Goal: Task Accomplishment & Management: Manage account settings

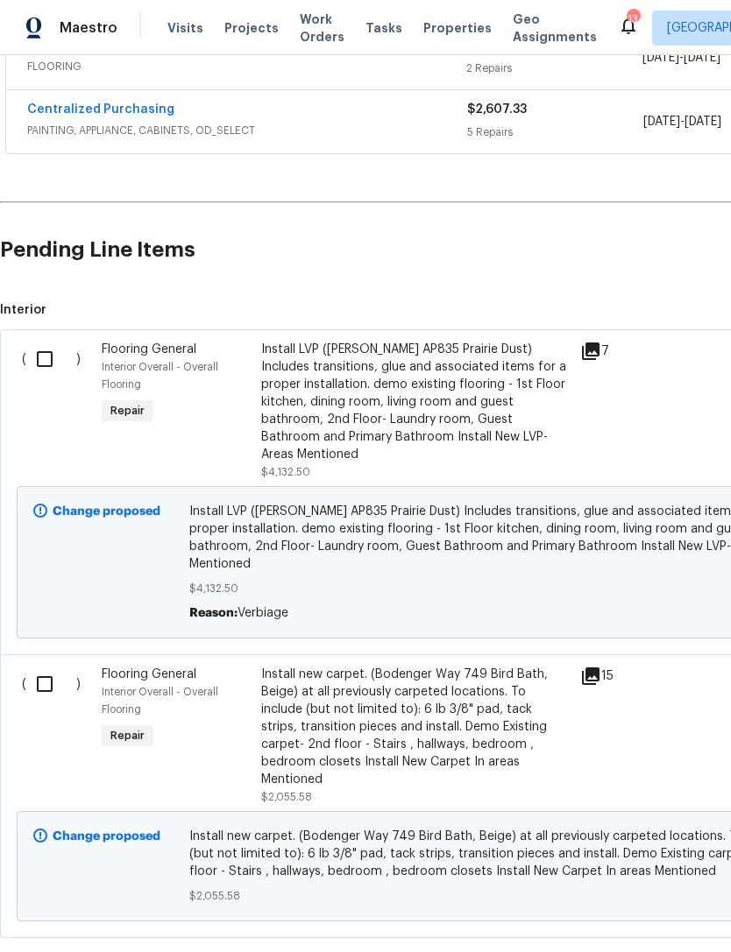
scroll to position [555, 0]
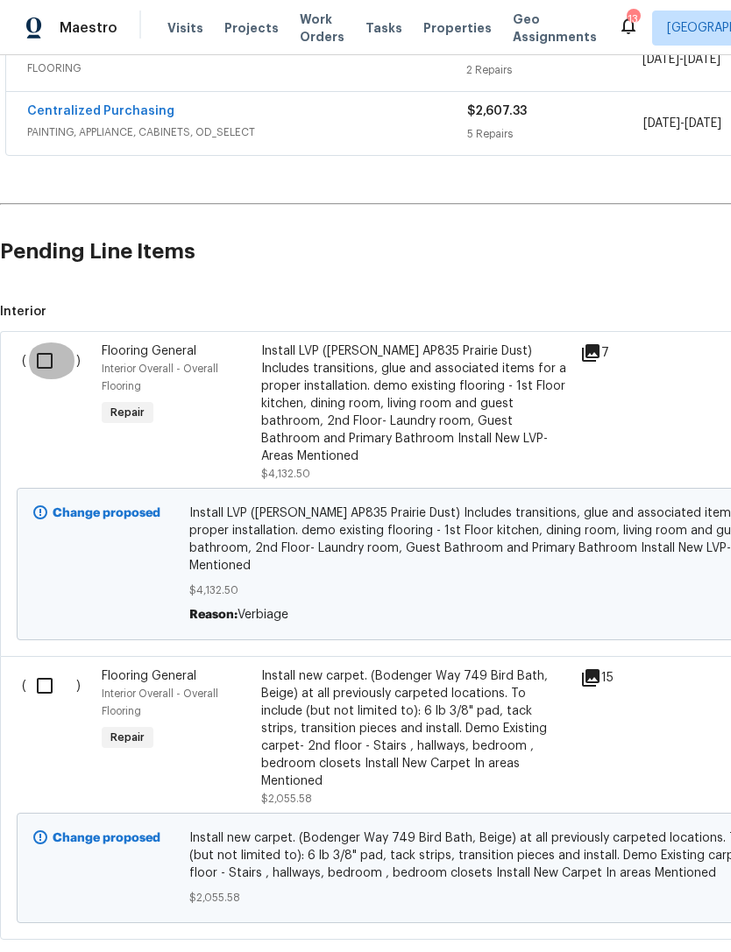
click at [45, 359] on input "checkbox" at bounding box center [51, 360] width 50 height 37
checkbox input "true"
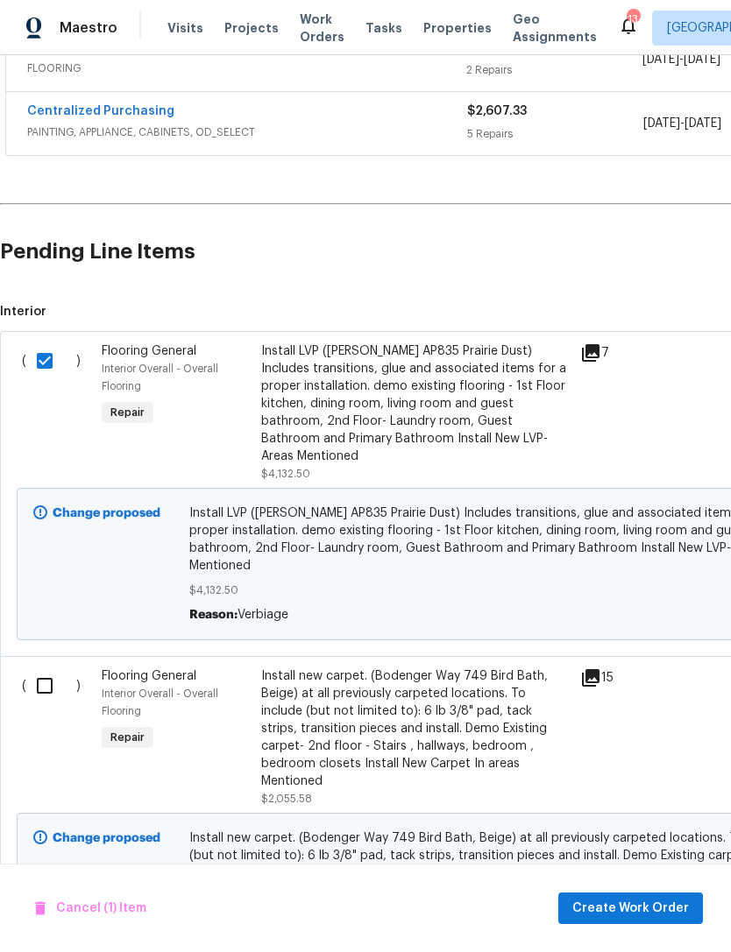
click at [41, 667] on input "checkbox" at bounding box center [51, 685] width 50 height 37
checkbox input "true"
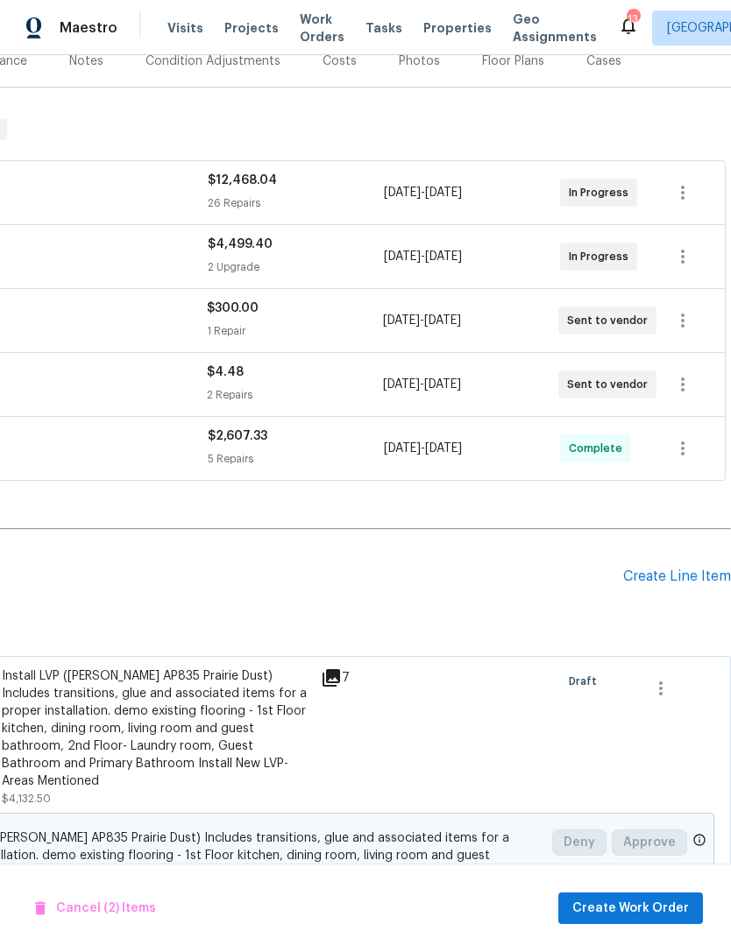
scroll to position [231, 259]
click at [681, 388] on icon "button" at bounding box center [683, 384] width 4 height 14
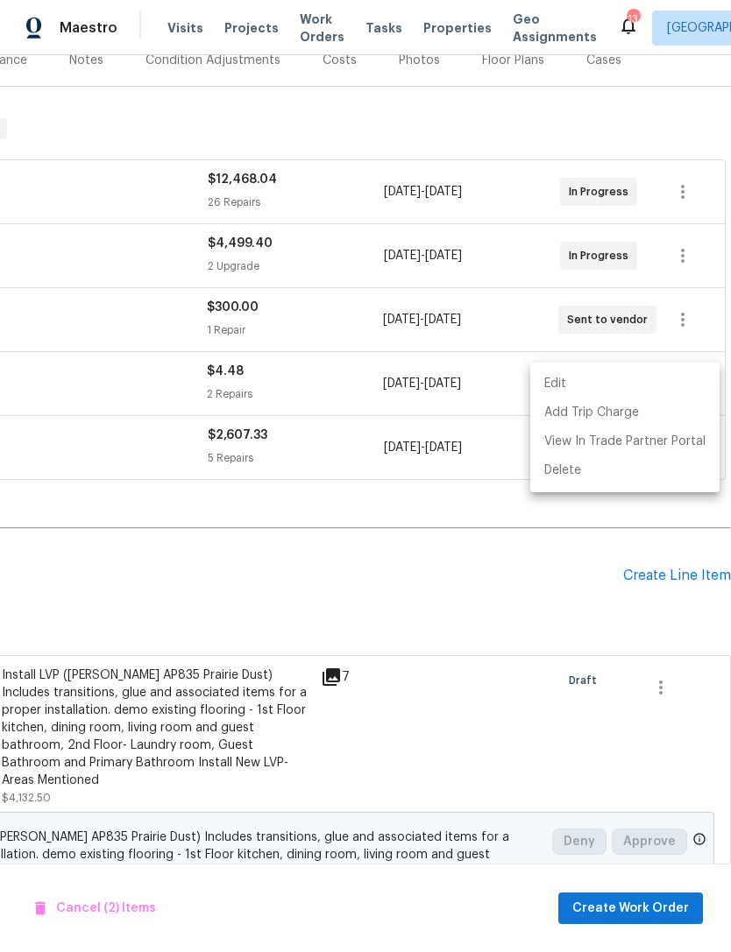
click at [511, 551] on div at bounding box center [365, 476] width 731 height 952
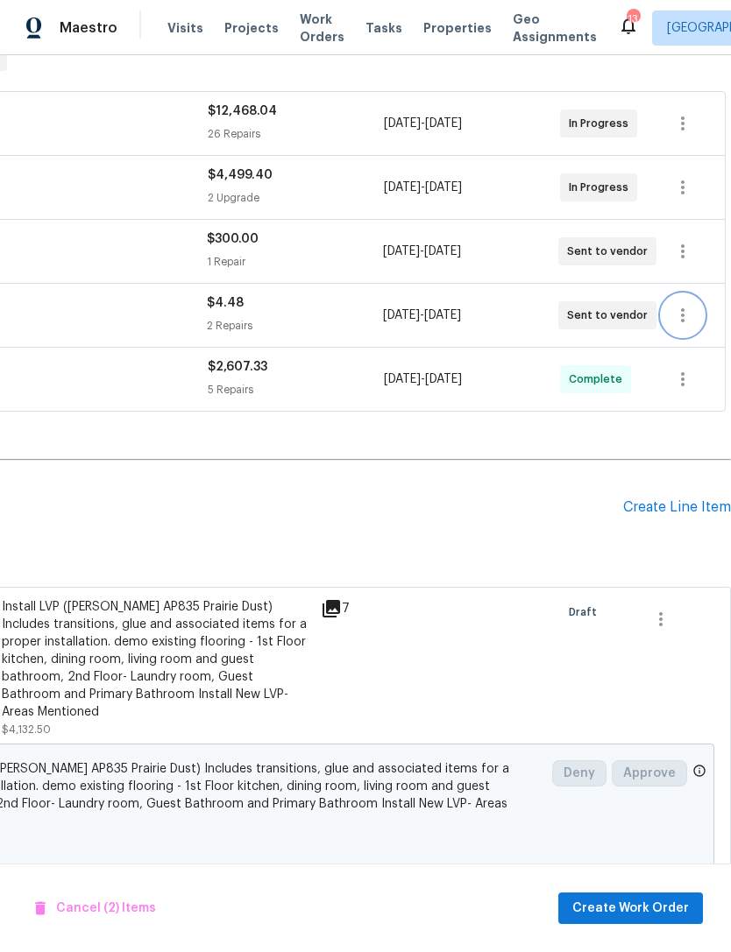
scroll to position [298, 259]
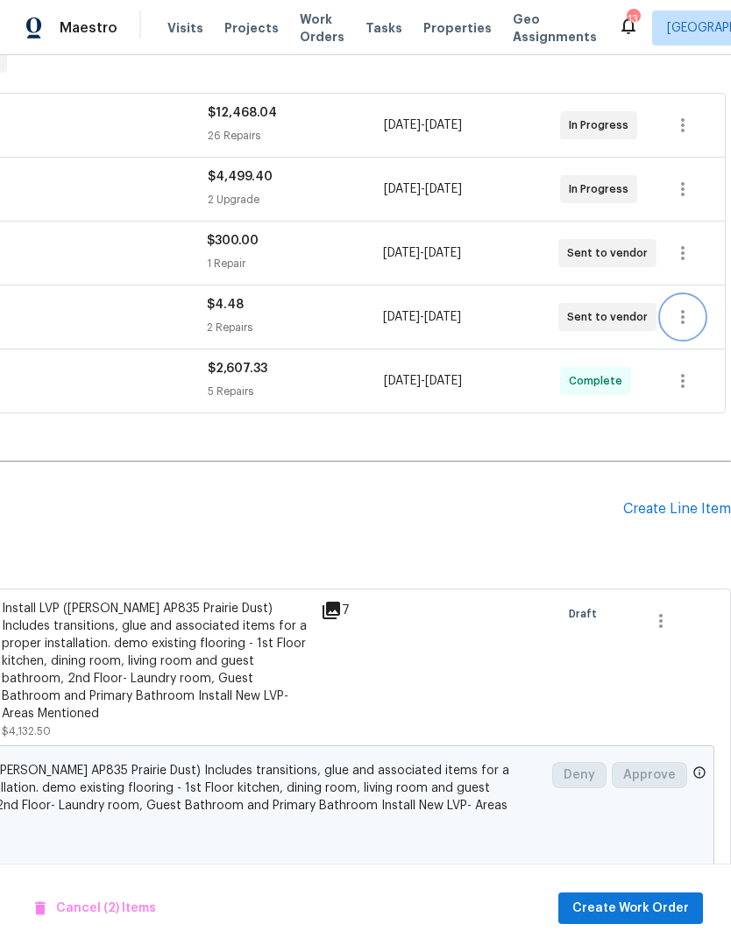
click at [680, 314] on icon "button" at bounding box center [682, 317] width 21 height 21
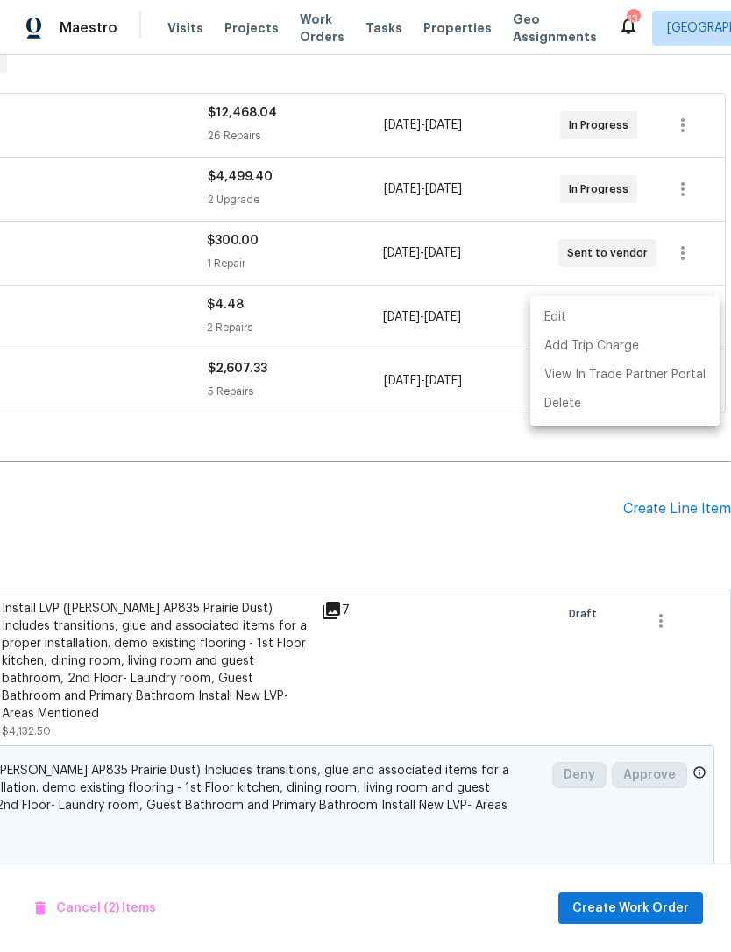
click at [583, 327] on li "Edit" at bounding box center [624, 317] width 189 height 29
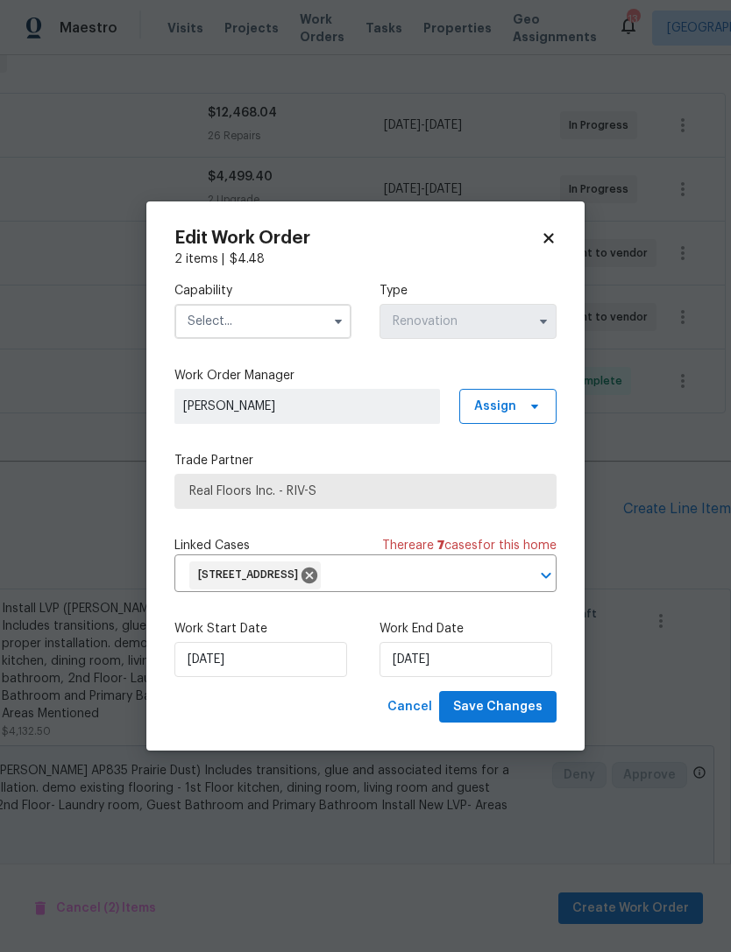
click at [555, 230] on icon at bounding box center [548, 238] width 16 height 16
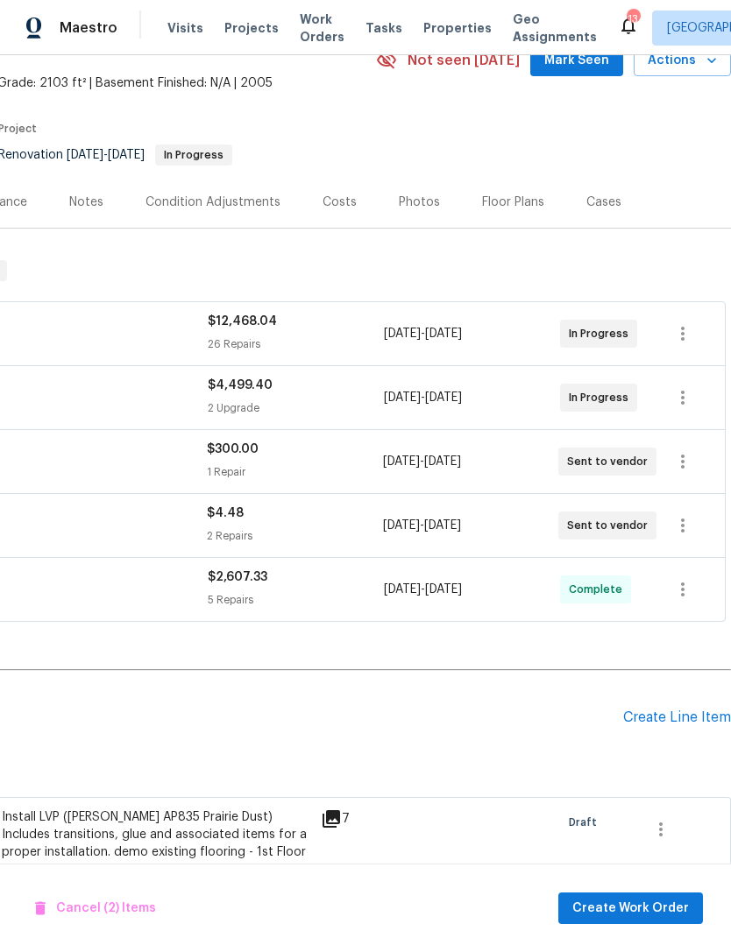
scroll to position [94, 259]
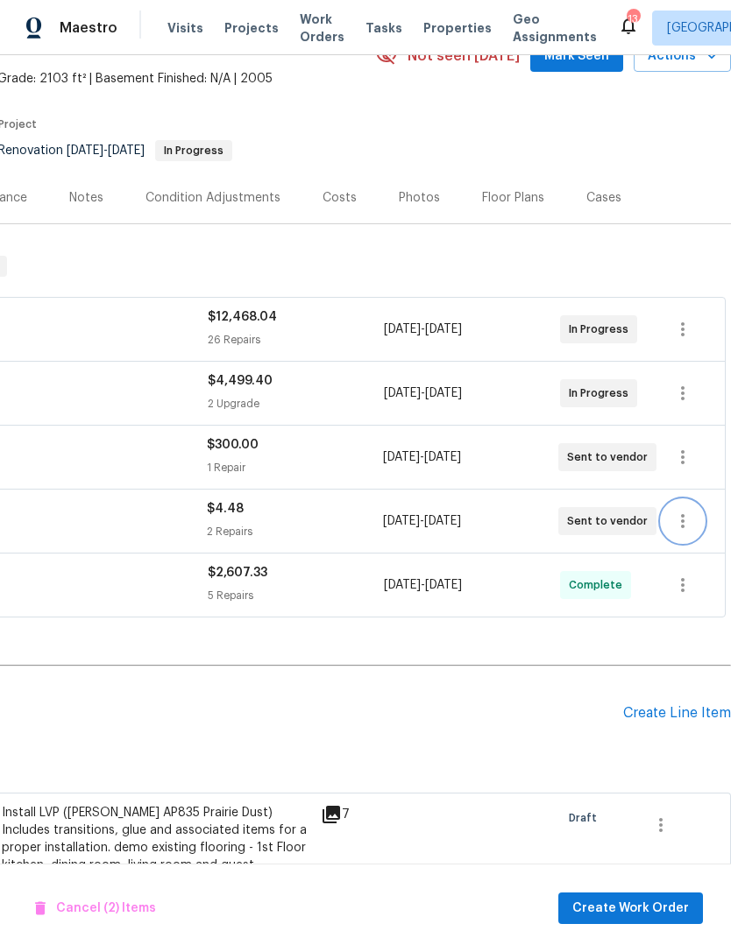
click at [690, 520] on icon "button" at bounding box center [682, 521] width 21 height 21
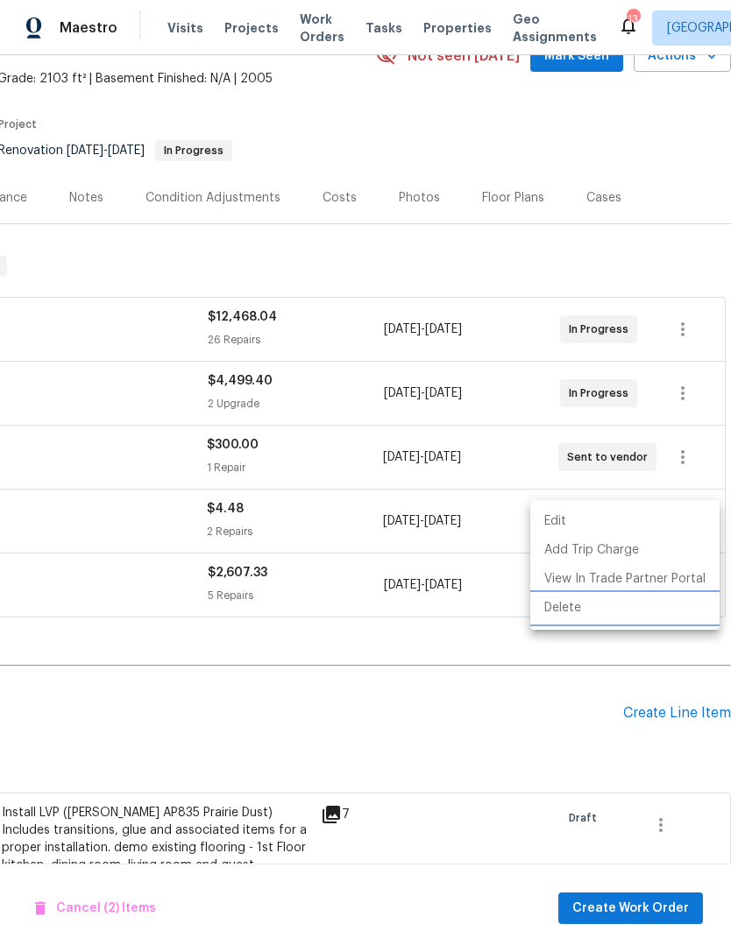
click at [588, 611] on li "Delete" at bounding box center [624, 608] width 189 height 29
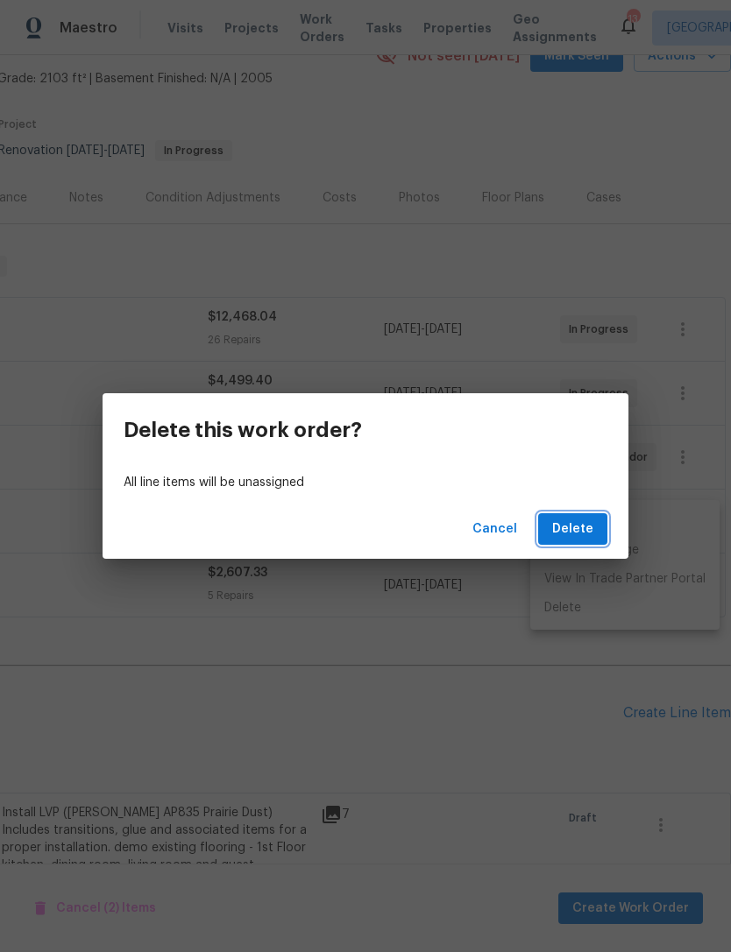
click at [577, 532] on span "Delete" at bounding box center [572, 530] width 41 height 22
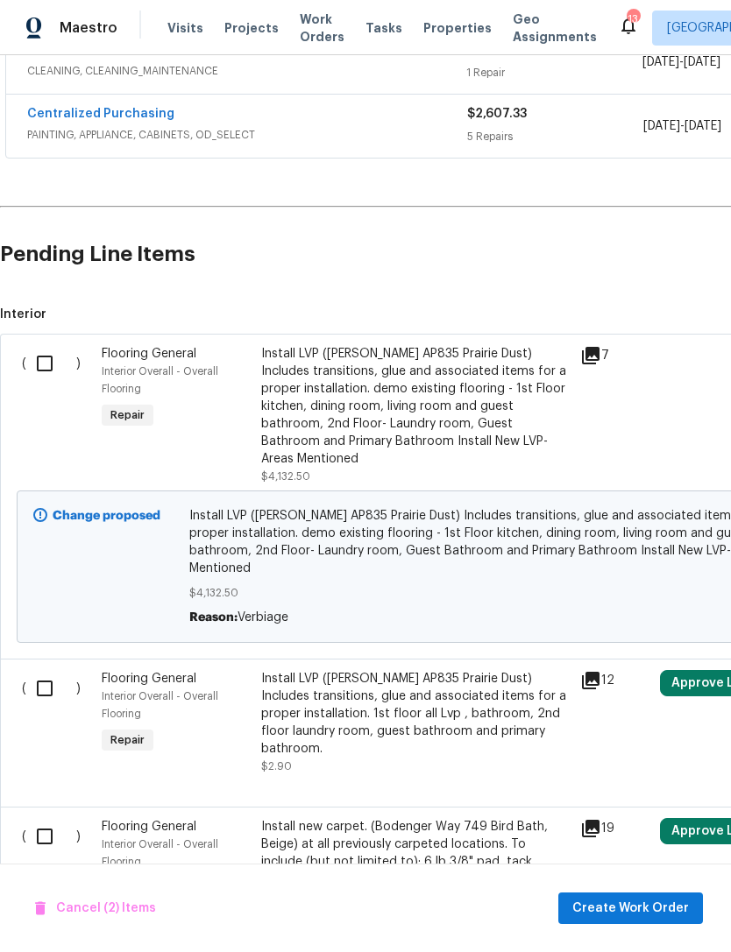
scroll to position [489, 0]
click at [42, 367] on input "checkbox" at bounding box center [51, 363] width 50 height 37
checkbox input "true"
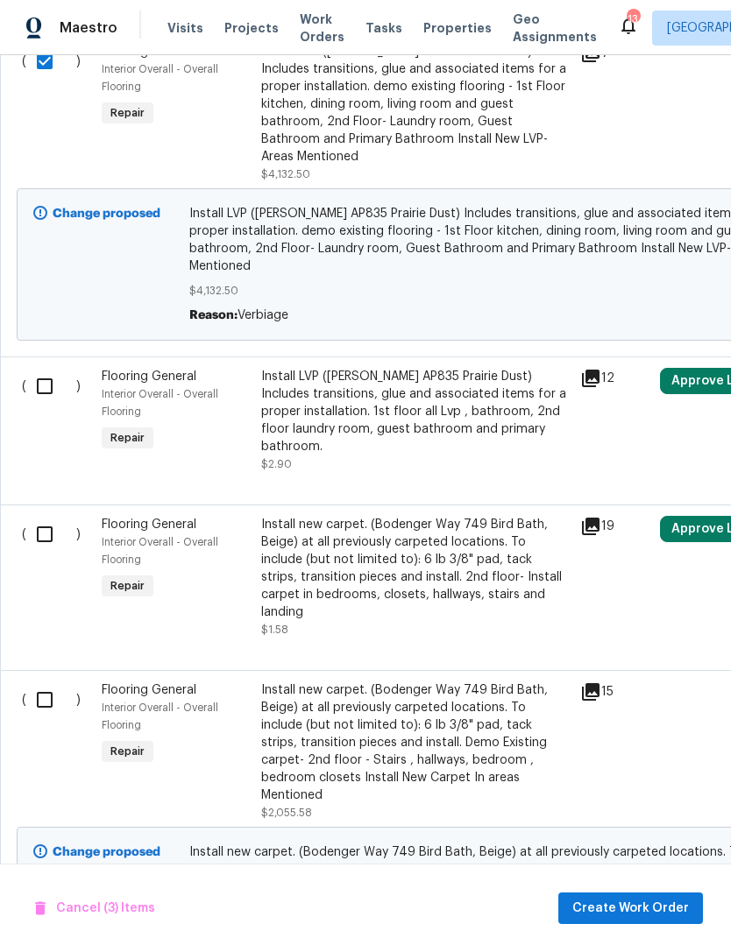
scroll to position [789, 0]
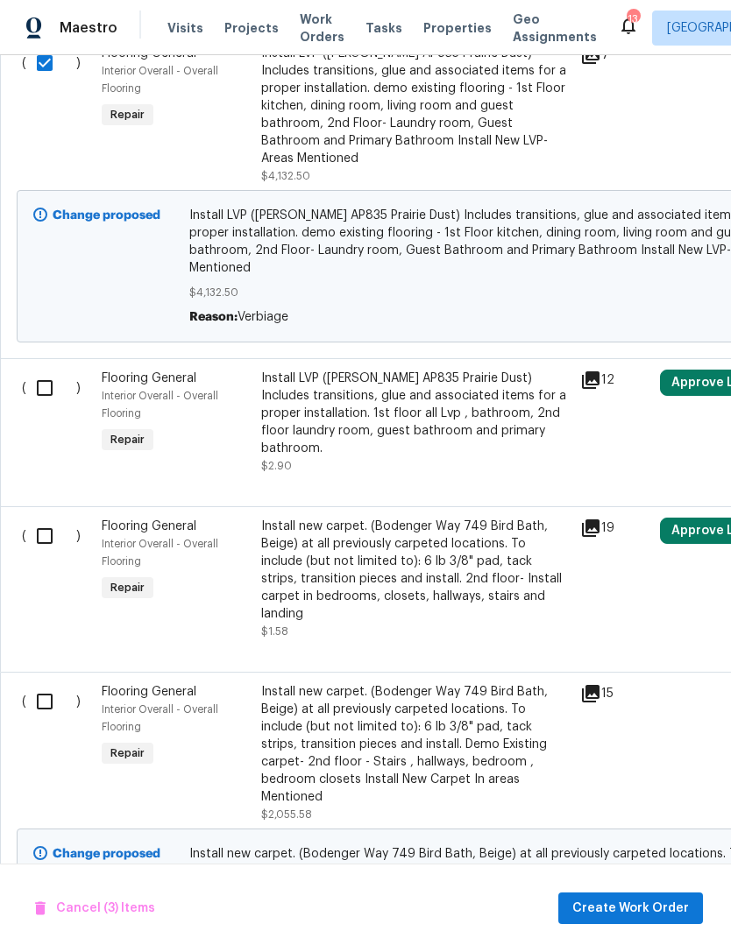
click at [43, 683] on input "checkbox" at bounding box center [51, 701] width 50 height 37
checkbox input "true"
click at [669, 904] on span "Create Work Order" at bounding box center [630, 909] width 117 height 22
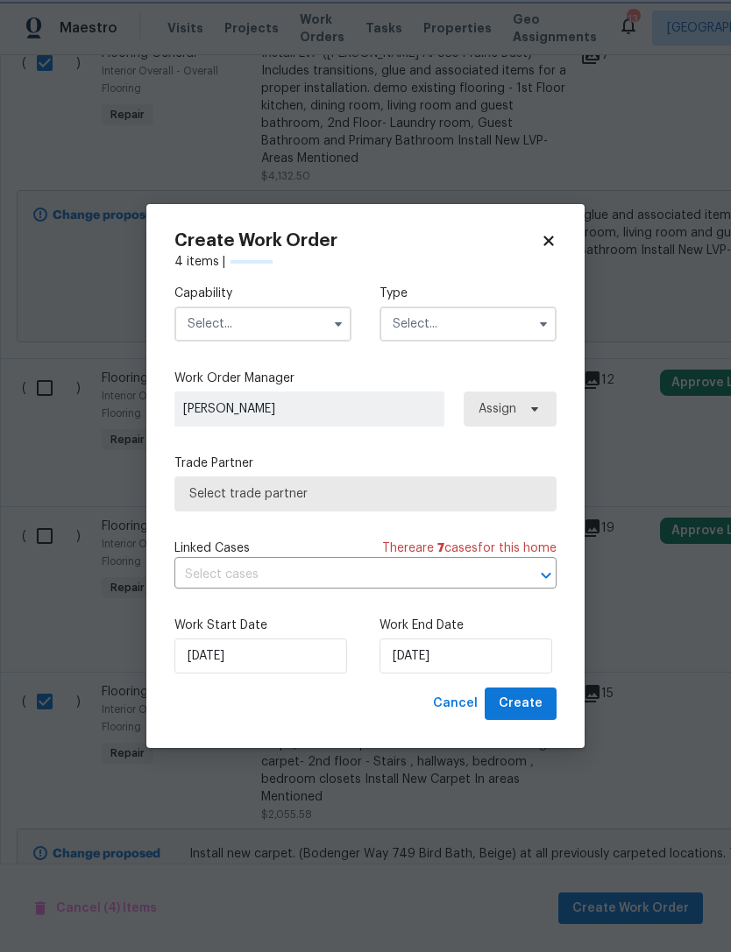
checkbox input "false"
click at [461, 707] on span "Cancel" at bounding box center [455, 704] width 45 height 22
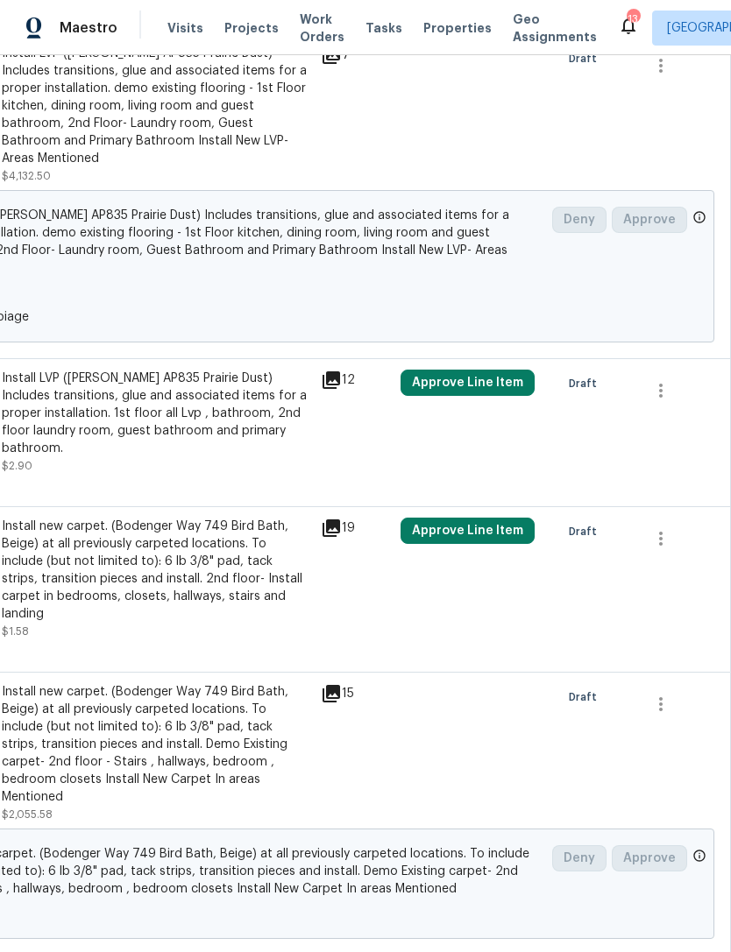
scroll to position [789, 259]
click at [659, 518] on button "button" at bounding box center [660, 539] width 42 height 42
click at [678, 445] on li "Cancel" at bounding box center [672, 449] width 67 height 29
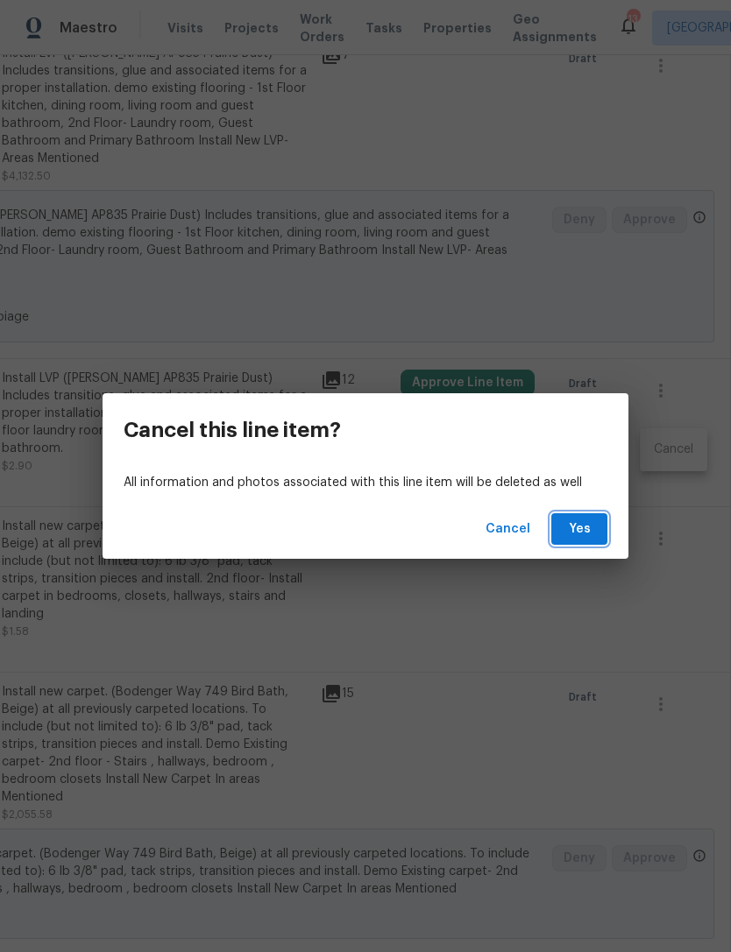
click at [588, 522] on span "Yes" at bounding box center [579, 530] width 28 height 22
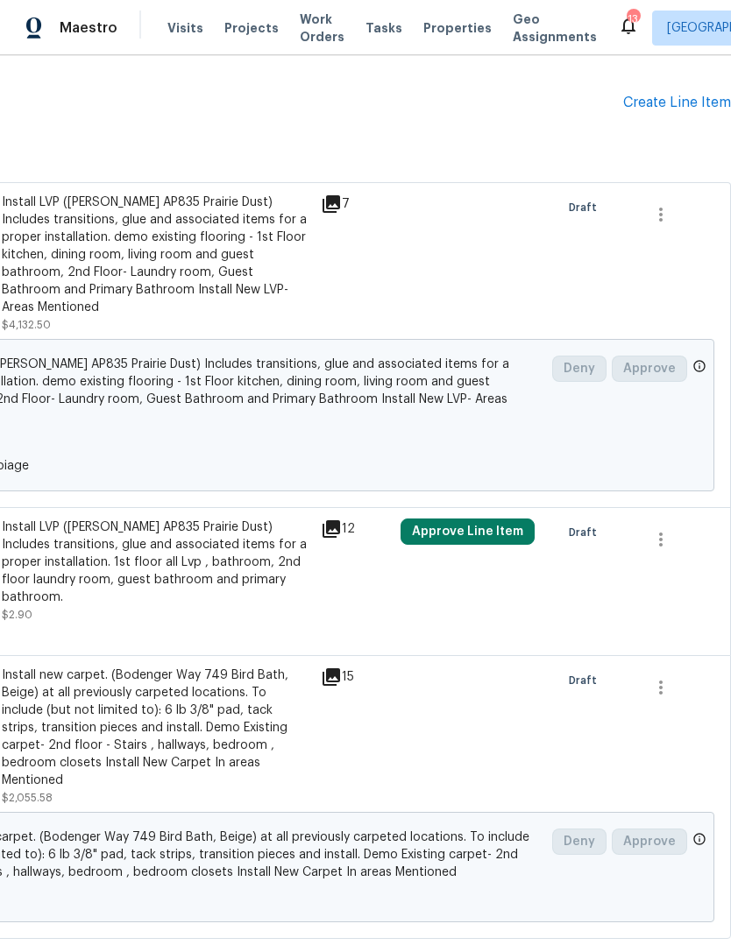
scroll to position [640, 259]
click at [661, 533] on icon "button" at bounding box center [661, 540] width 4 height 14
click at [670, 506] on li "Cancel" at bounding box center [672, 505] width 67 height 29
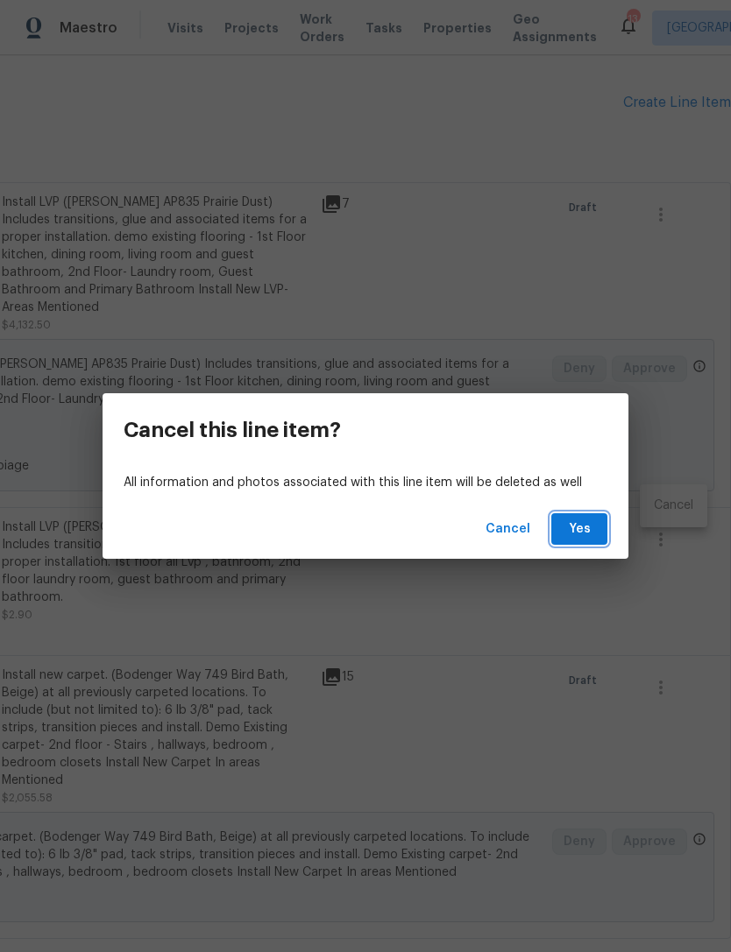
click at [595, 529] on button "Yes" at bounding box center [579, 529] width 56 height 32
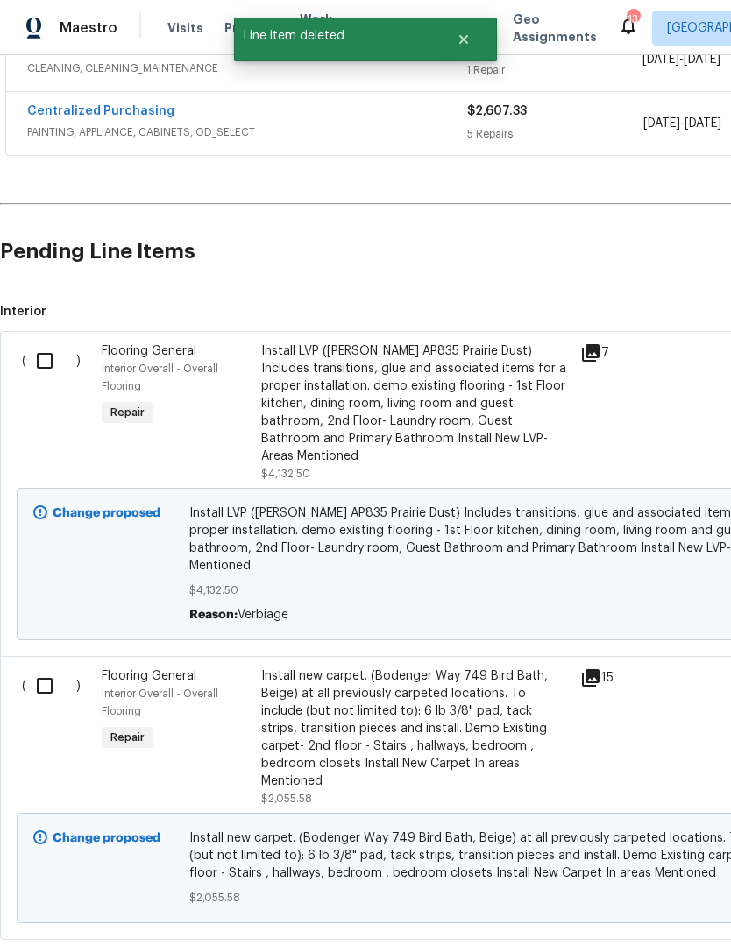
scroll to position [491, 0]
click at [49, 351] on input "checkbox" at bounding box center [51, 360] width 50 height 37
checkbox input "true"
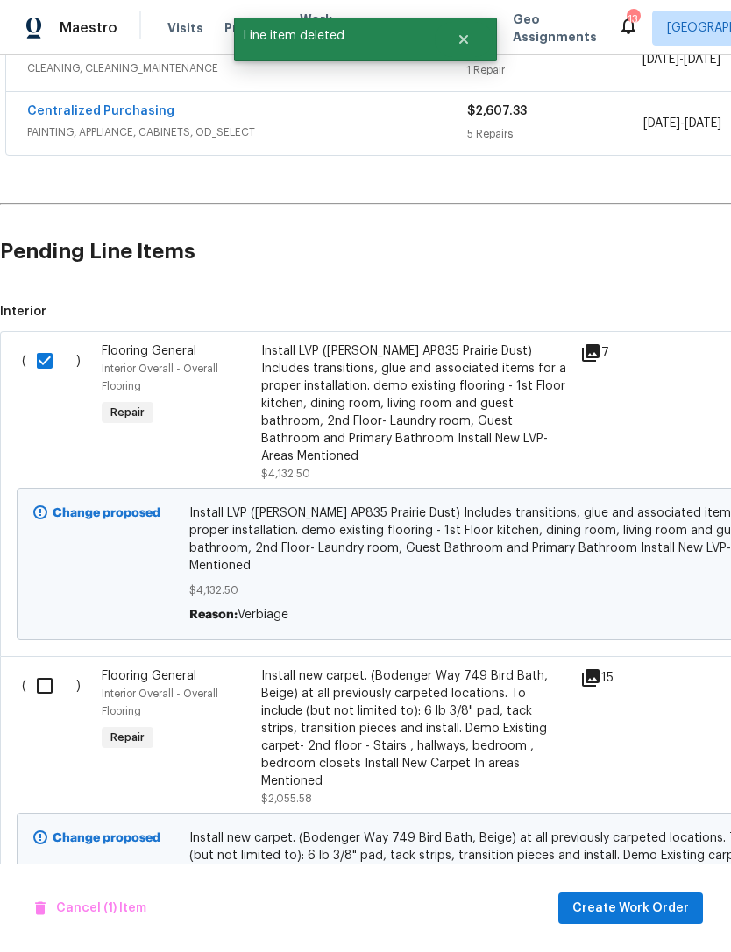
click at [42, 667] on input "checkbox" at bounding box center [51, 685] width 50 height 37
checkbox input "true"
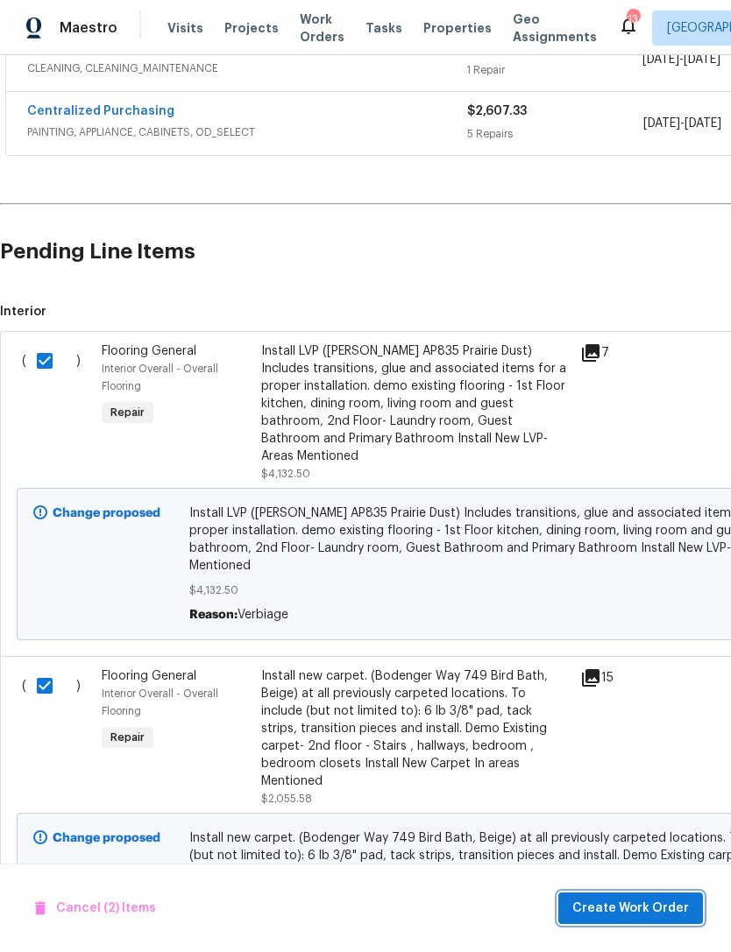
click at [642, 912] on span "Create Work Order" at bounding box center [630, 909] width 117 height 22
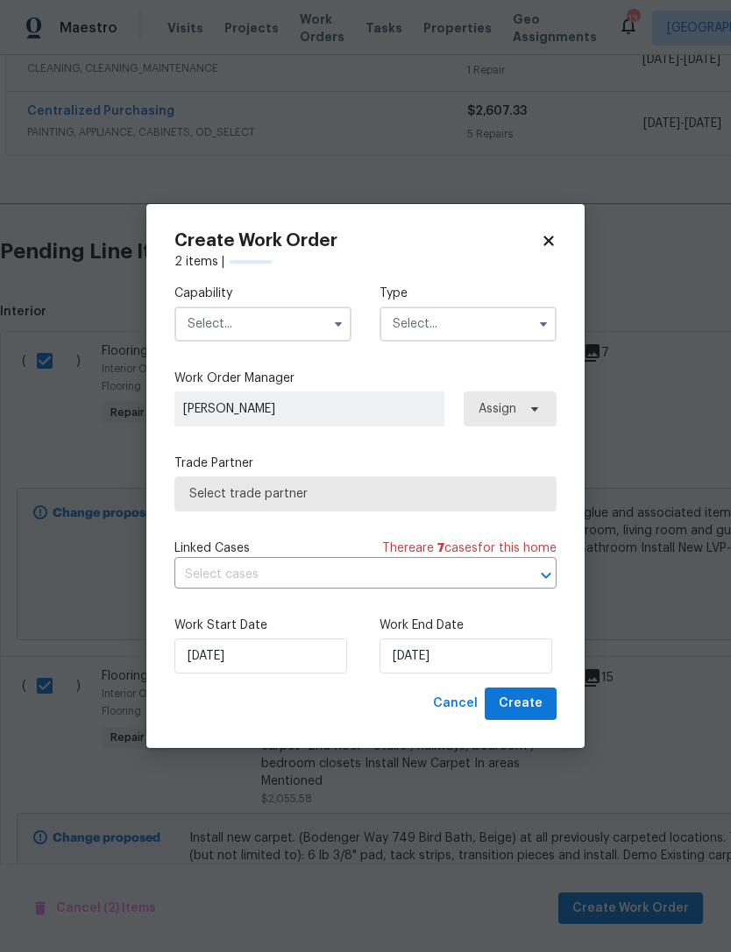
checkbox input "false"
click at [337, 325] on icon "button" at bounding box center [338, 324] width 7 height 4
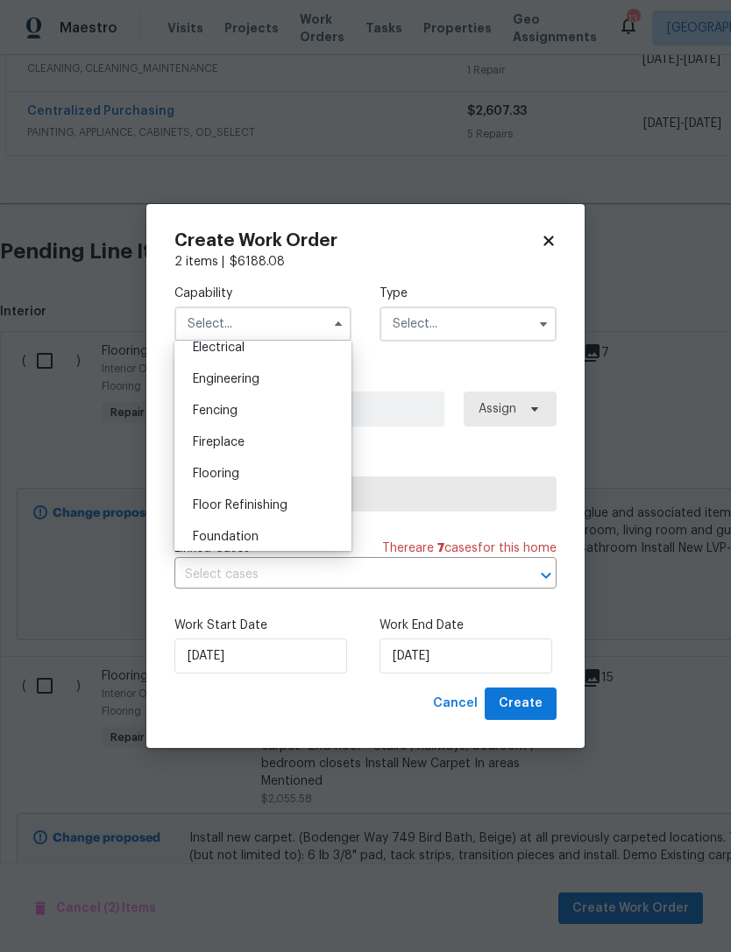
scroll to position [583, 0]
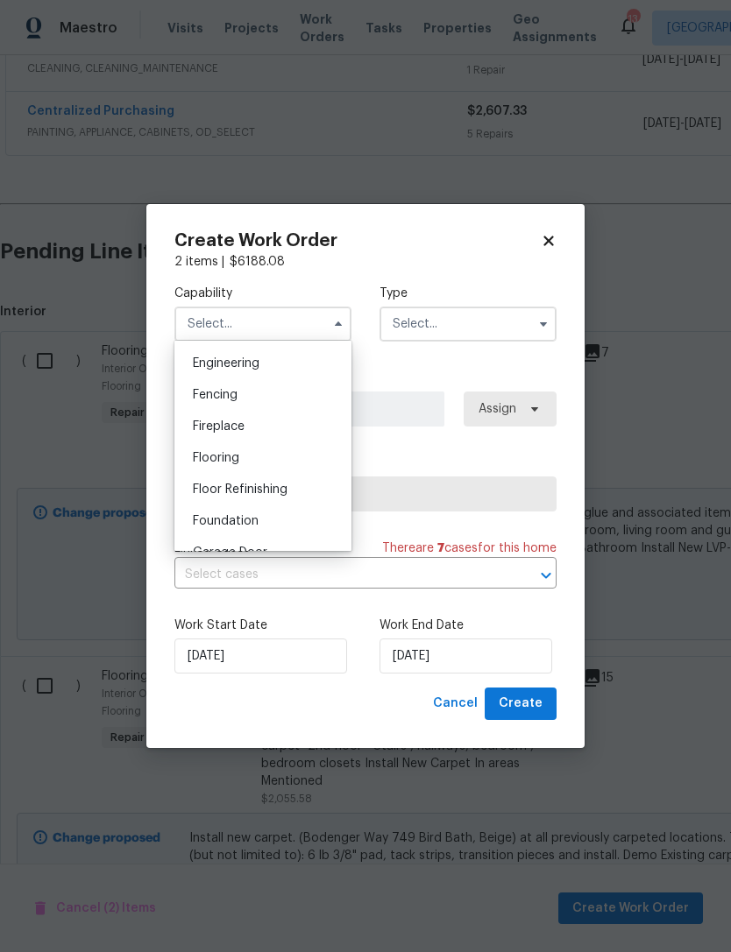
click at [275, 462] on div "Flooring" at bounding box center [263, 458] width 168 height 32
type input "Flooring"
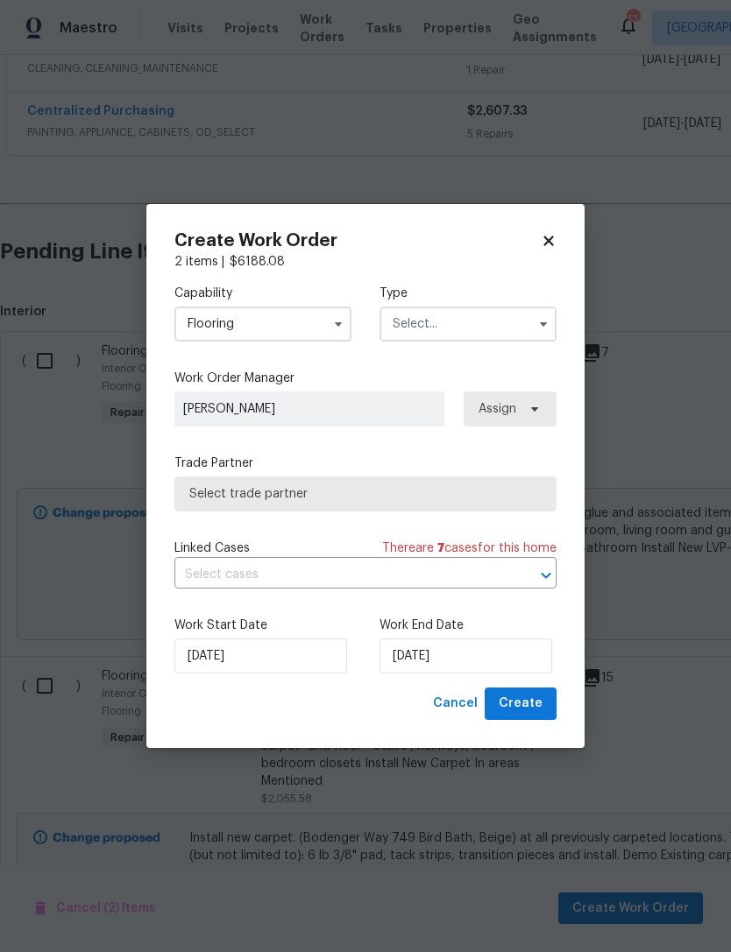
click at [529, 325] on input "text" at bounding box center [467, 324] width 177 height 35
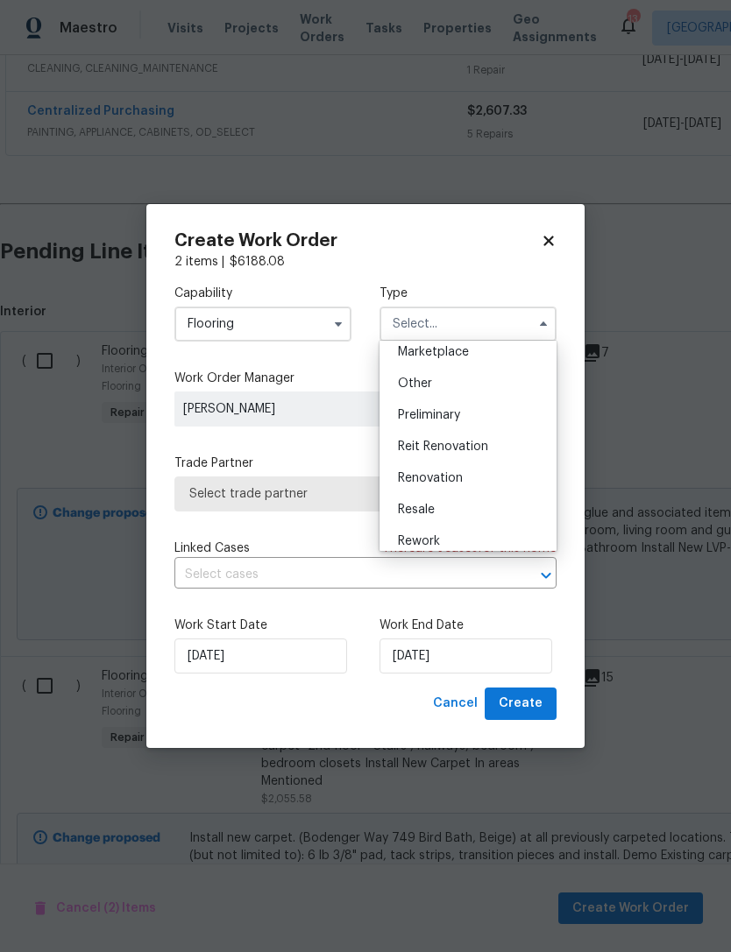
scroll to position [334, 0]
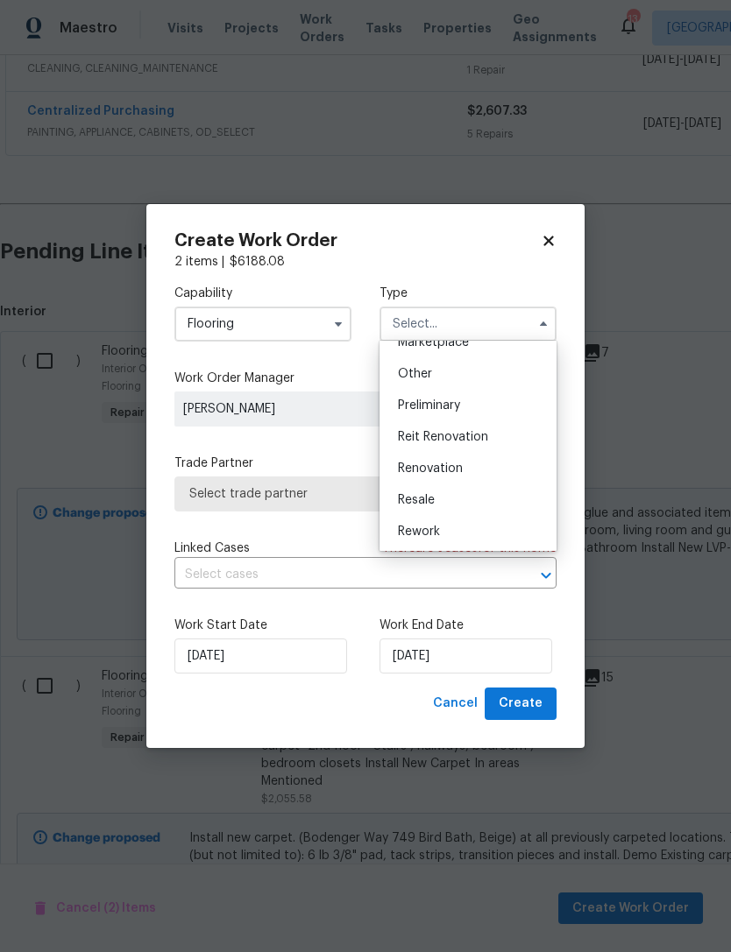
click at [475, 477] on div "Renovation" at bounding box center [468, 469] width 168 height 32
type input "Renovation"
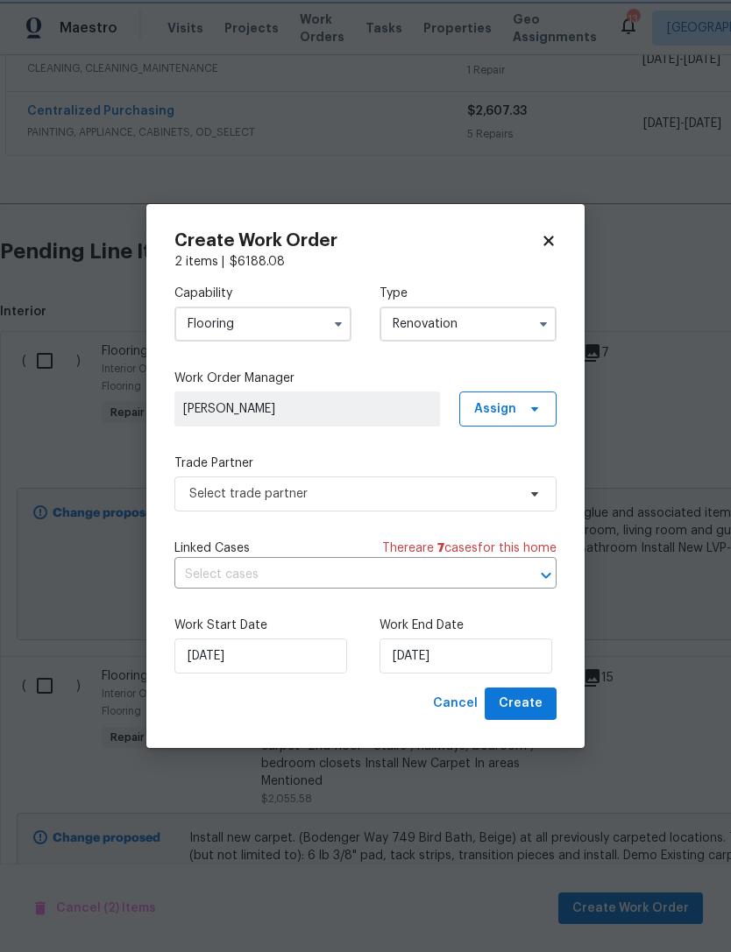
scroll to position [0, 0]
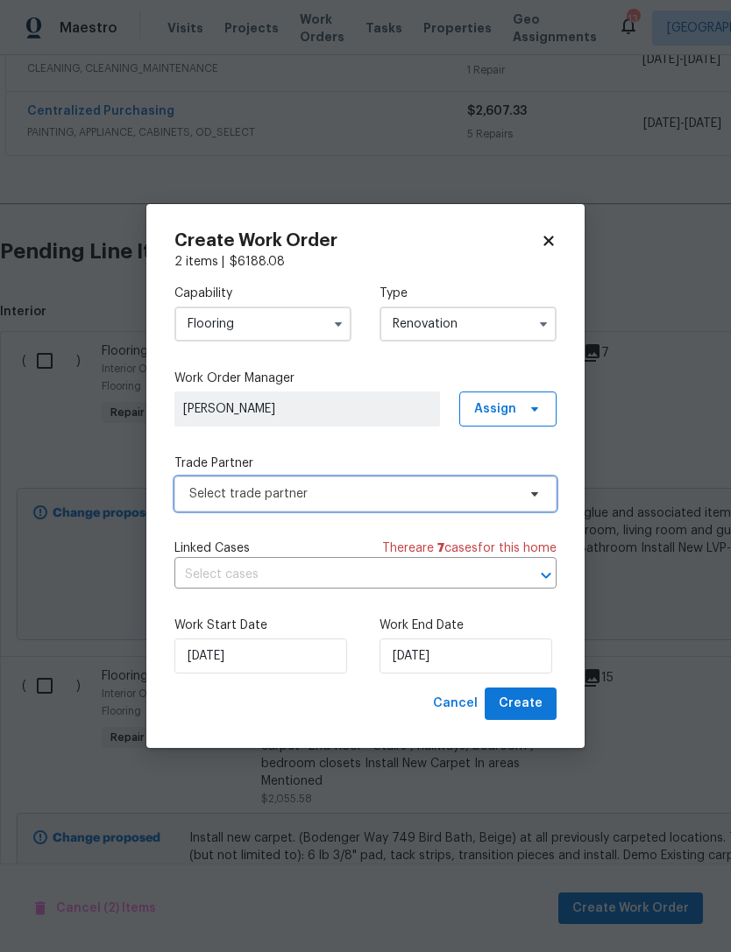
click at [538, 487] on icon at bounding box center [534, 494] width 14 height 14
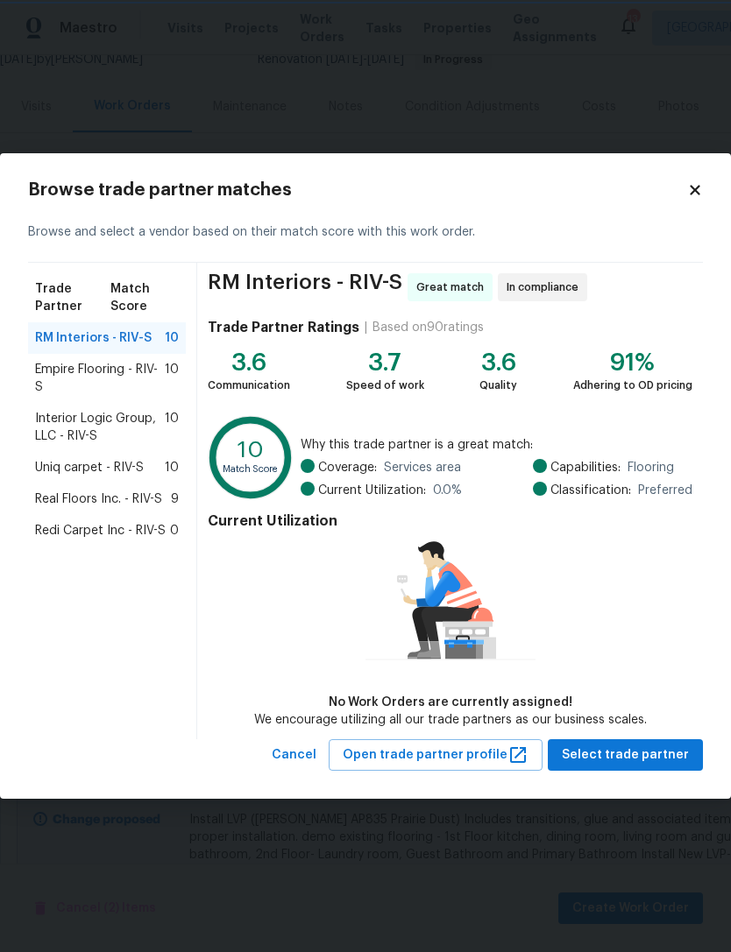
scroll to position [491, 0]
click at [56, 494] on span "Real Floors Inc. - RIV-S" at bounding box center [98, 500] width 127 height 18
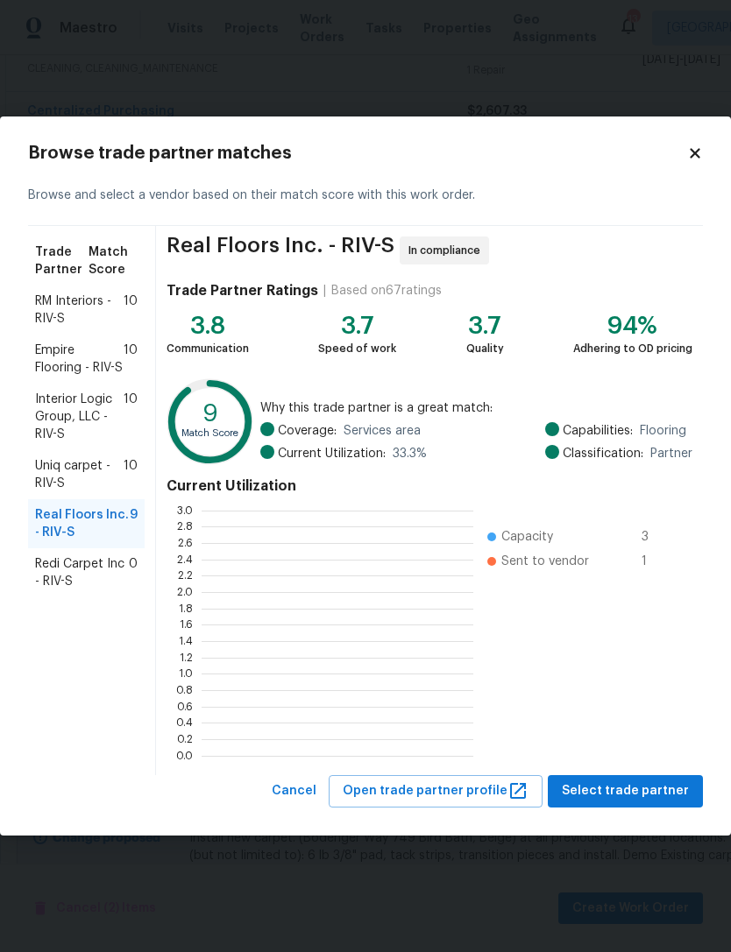
scroll to position [245, 272]
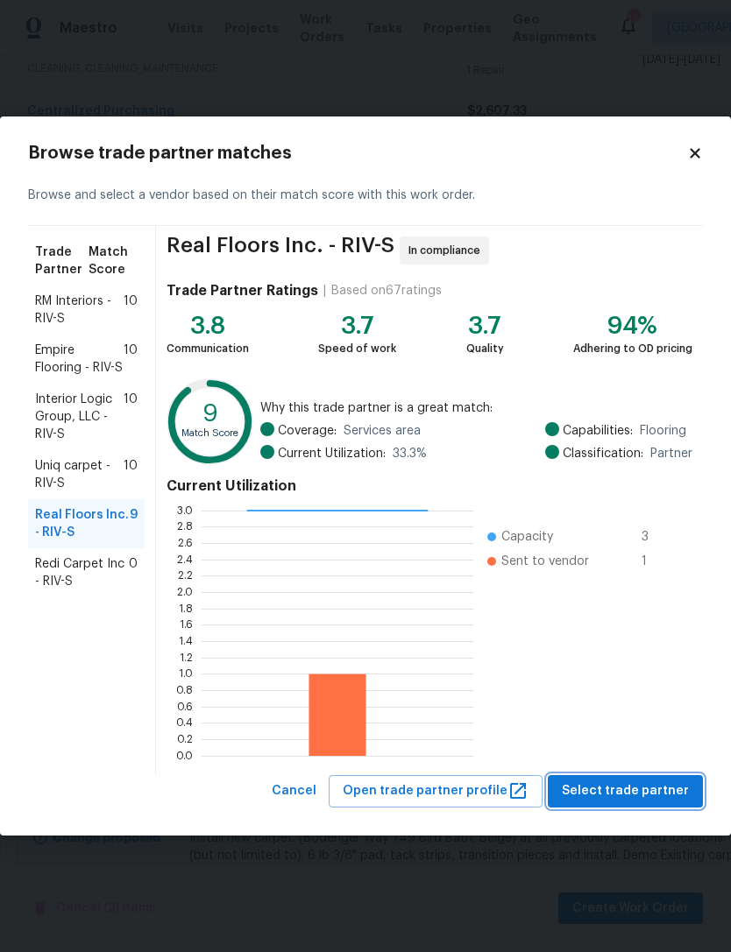
click at [667, 793] on span "Select trade partner" at bounding box center [624, 791] width 127 height 22
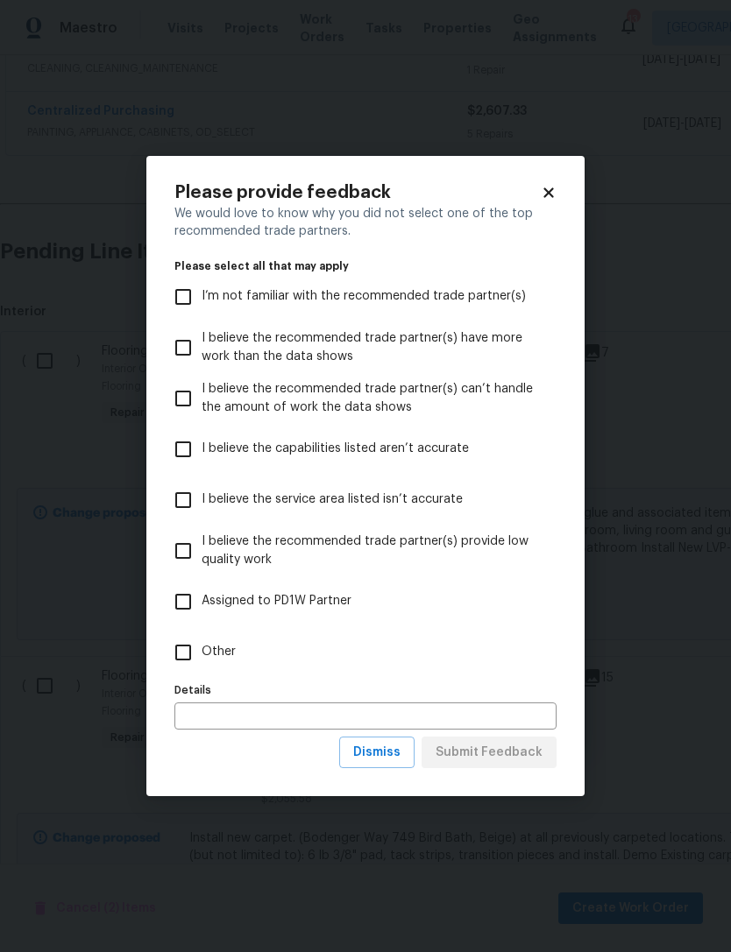
click at [188, 452] on input "I believe the capabilities listed aren’t accurate" at bounding box center [183, 449] width 37 height 37
checkbox input "true"
click at [529, 752] on span "Submit Feedback" at bounding box center [488, 753] width 107 height 22
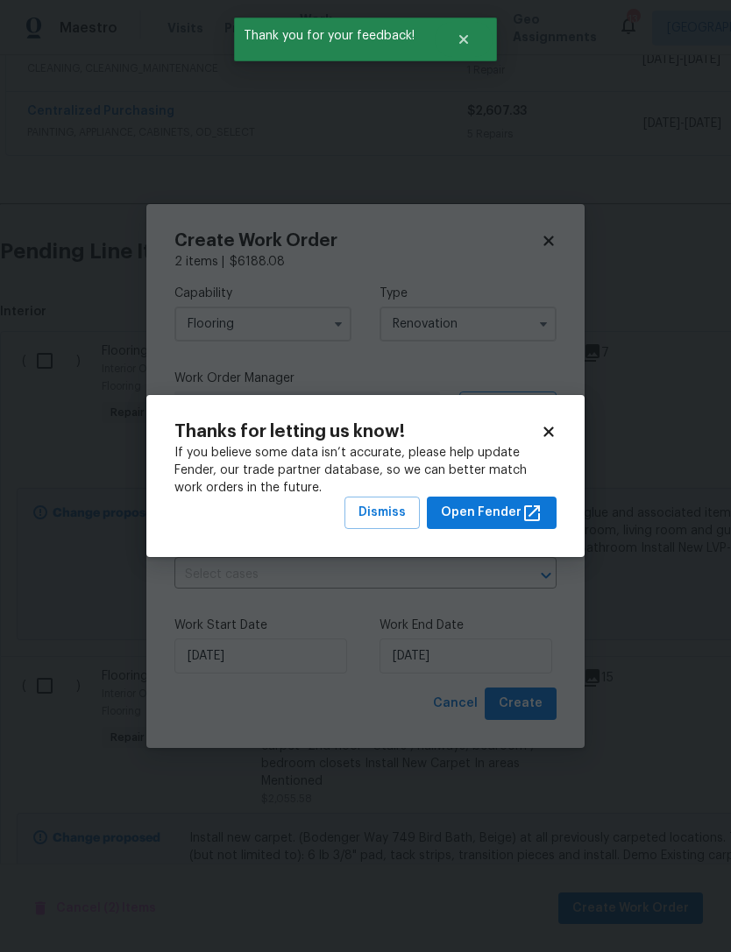
click at [548, 430] on icon at bounding box center [548, 432] width 16 height 16
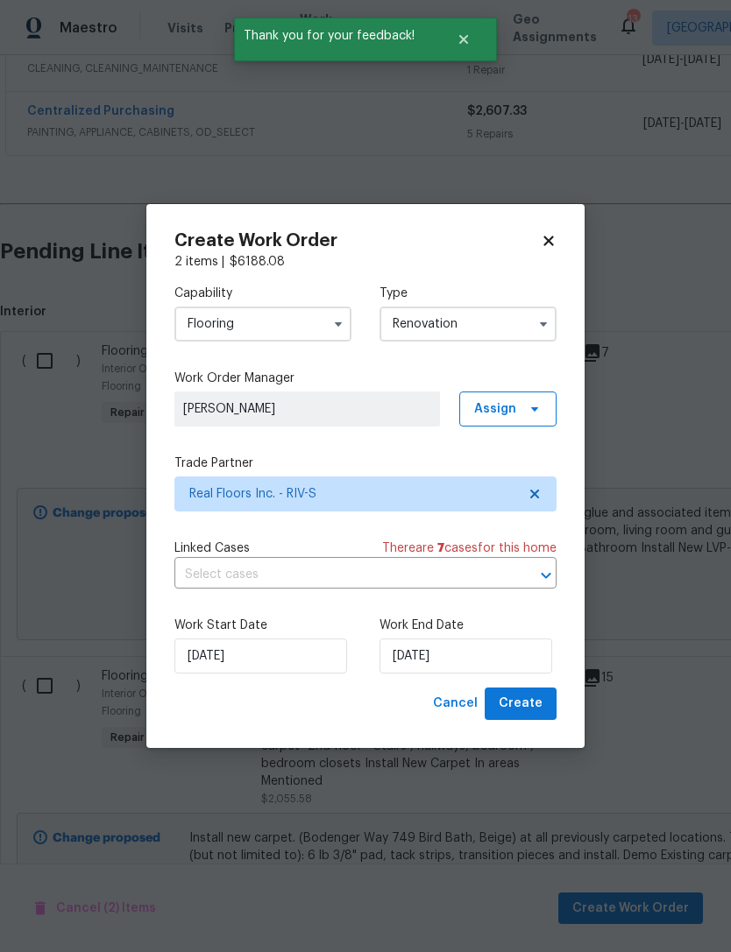
click at [542, 572] on icon "Open" at bounding box center [545, 575] width 21 height 21
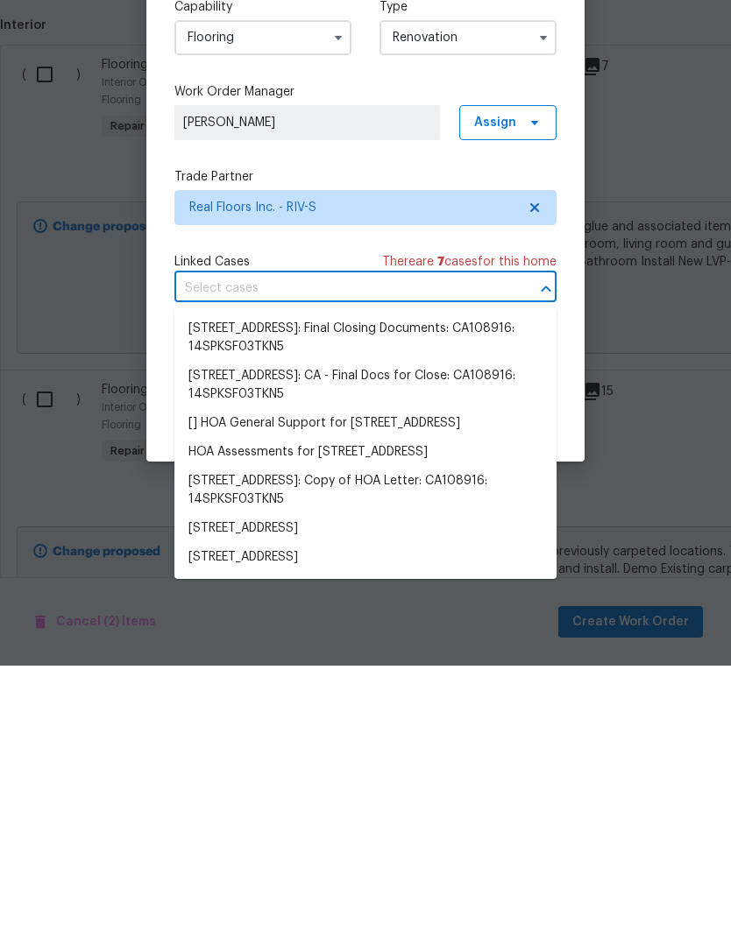
click at [386, 801] on li "[STREET_ADDRESS]" at bounding box center [365, 815] width 382 height 29
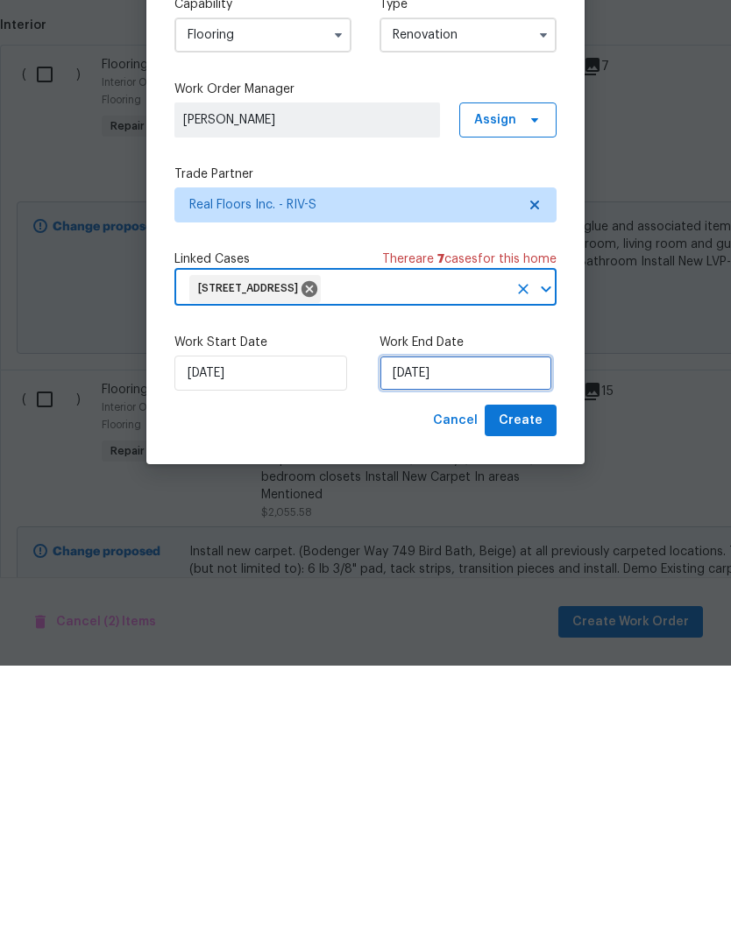
click at [420, 642] on input "[DATE]" at bounding box center [465, 659] width 173 height 35
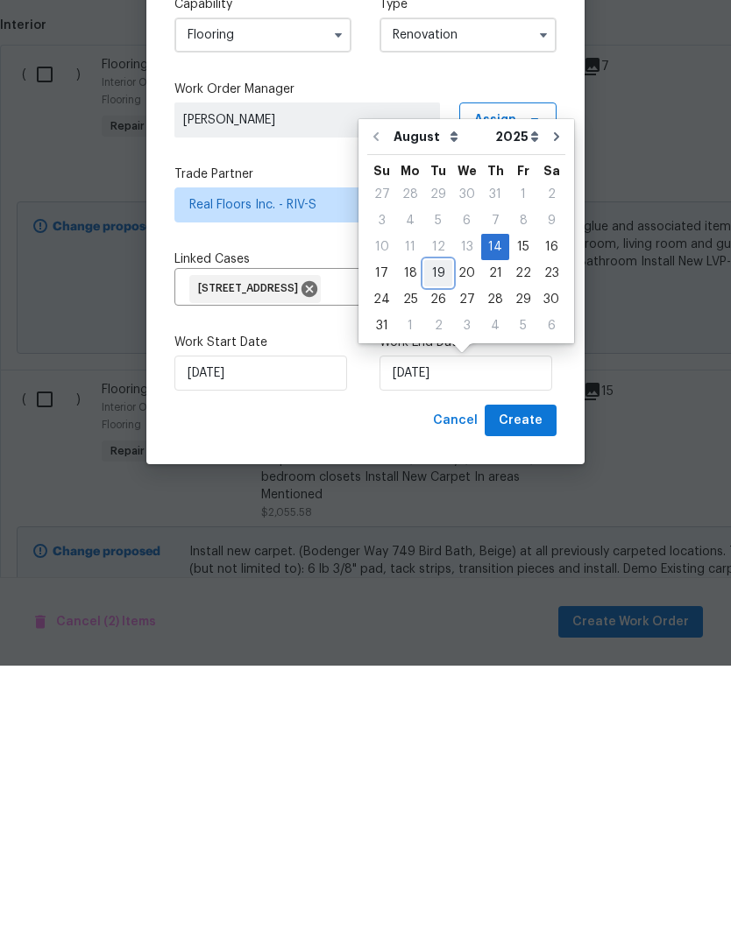
click at [436, 547] on div "19" at bounding box center [438, 559] width 28 height 25
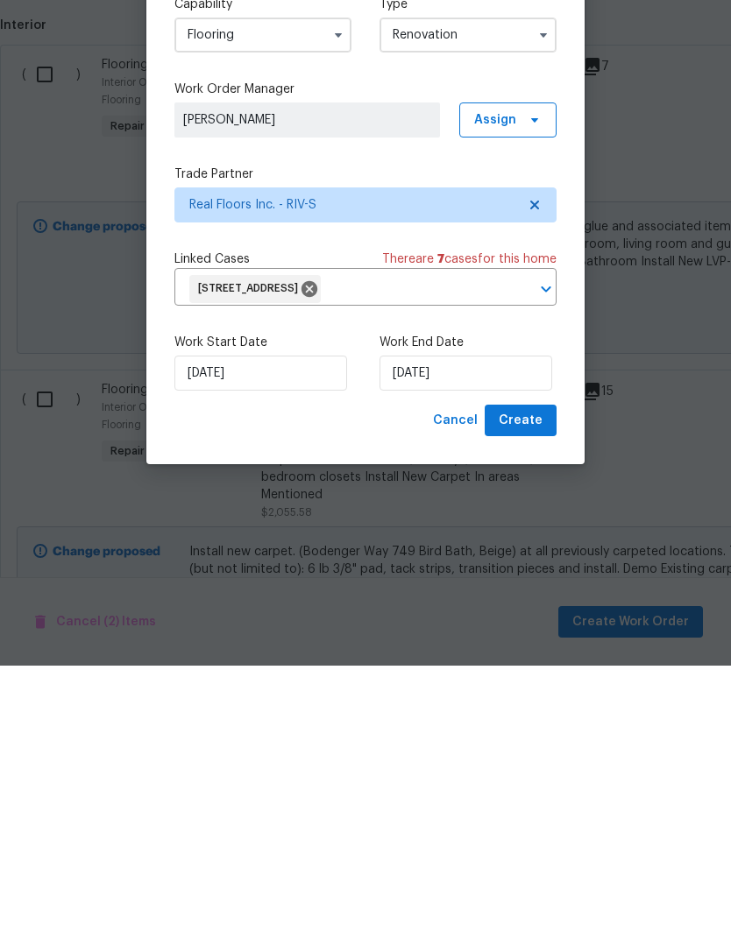
scroll to position [56, 0]
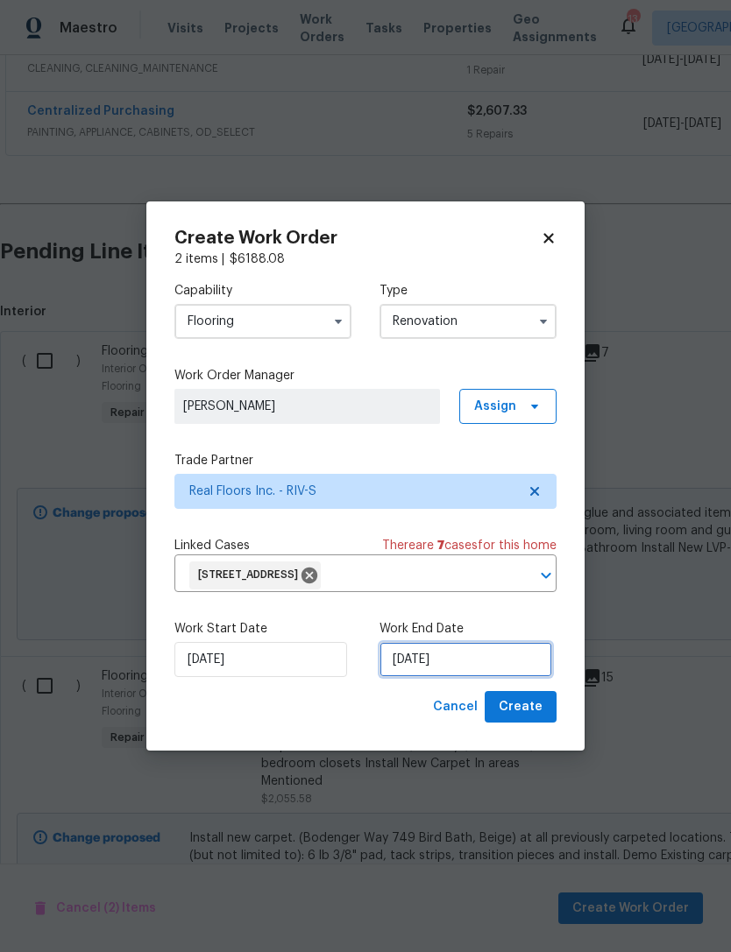
click at [413, 662] on input "[DATE]" at bounding box center [465, 659] width 173 height 35
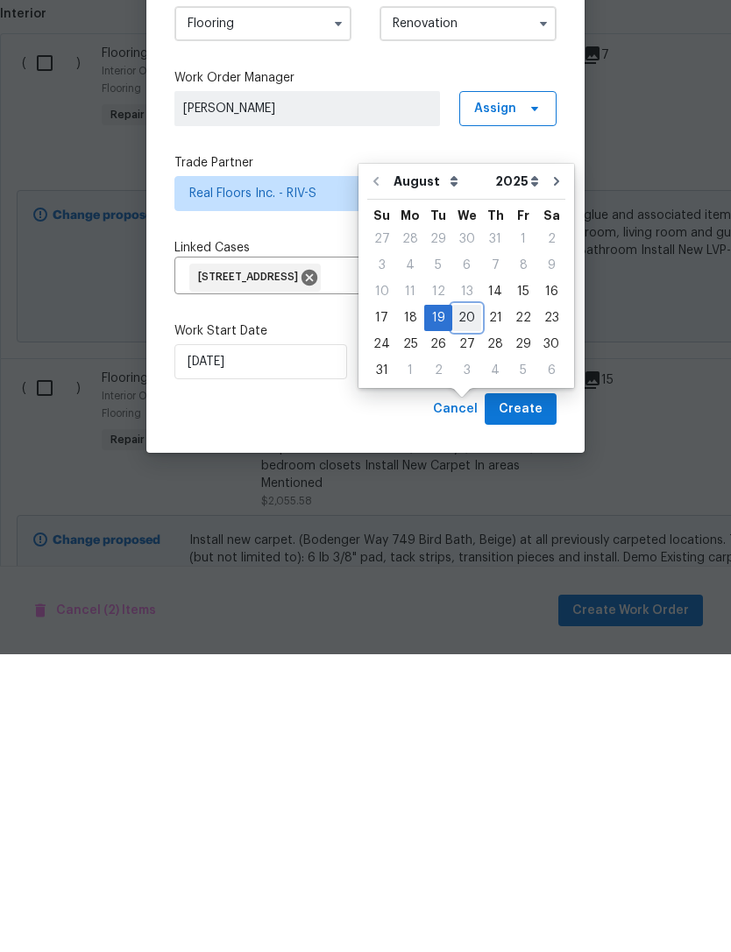
click at [461, 604] on div "20" at bounding box center [466, 616] width 29 height 25
type input "[DATE]"
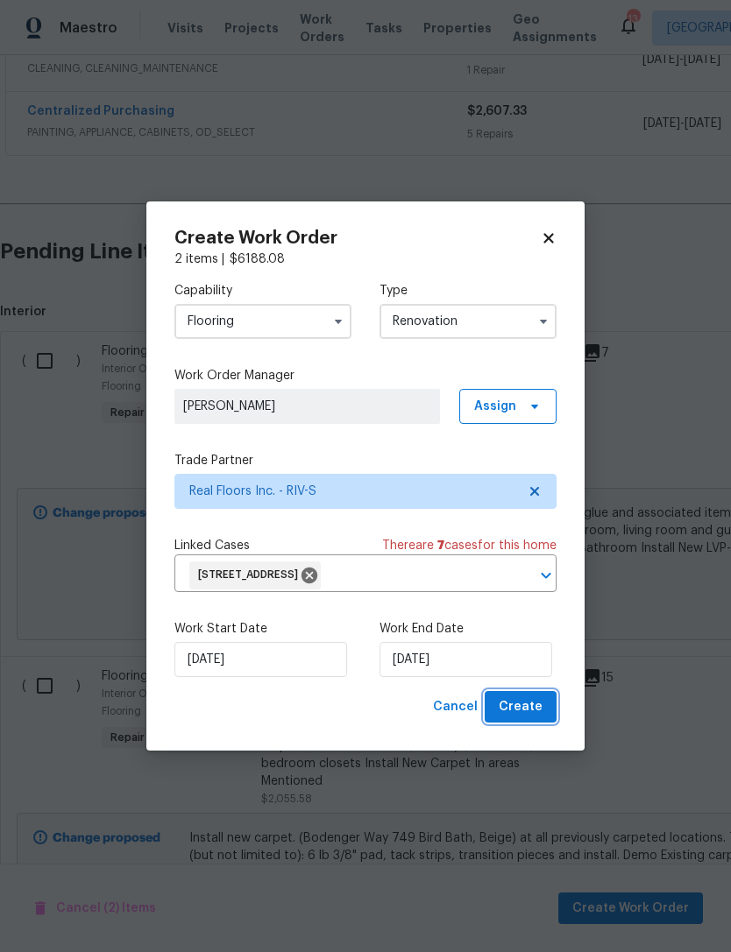
click at [532, 712] on span "Create" at bounding box center [520, 707] width 44 height 22
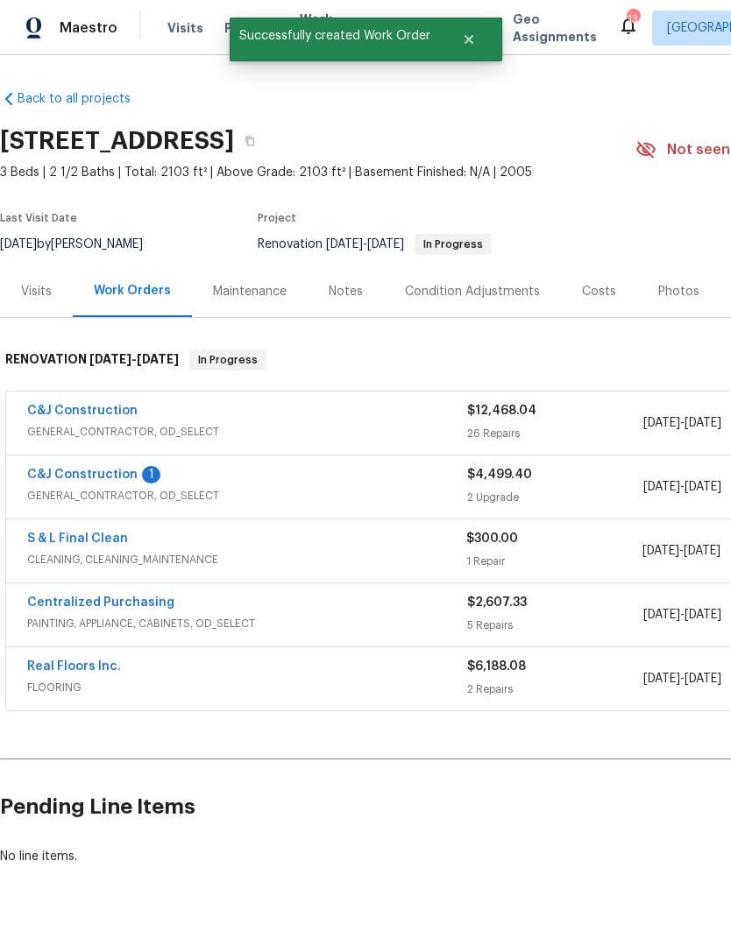
scroll to position [0, 0]
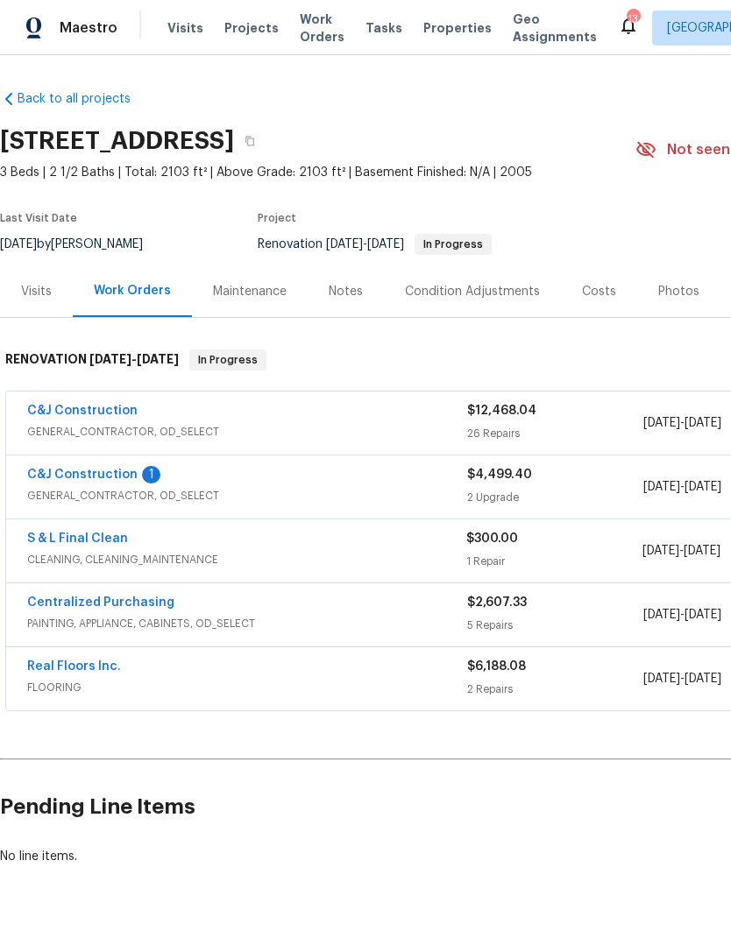
click at [77, 671] on link "Real Floors Inc." at bounding box center [74, 666] width 94 height 12
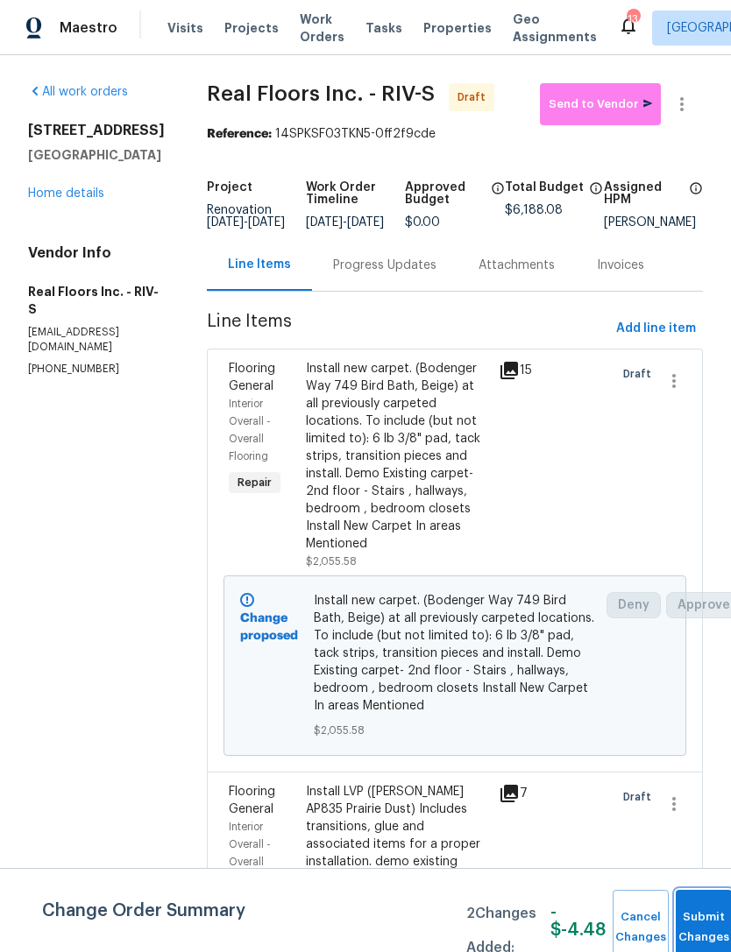
click at [696, 920] on button "Submit Changes" at bounding box center [703, 927] width 56 height 75
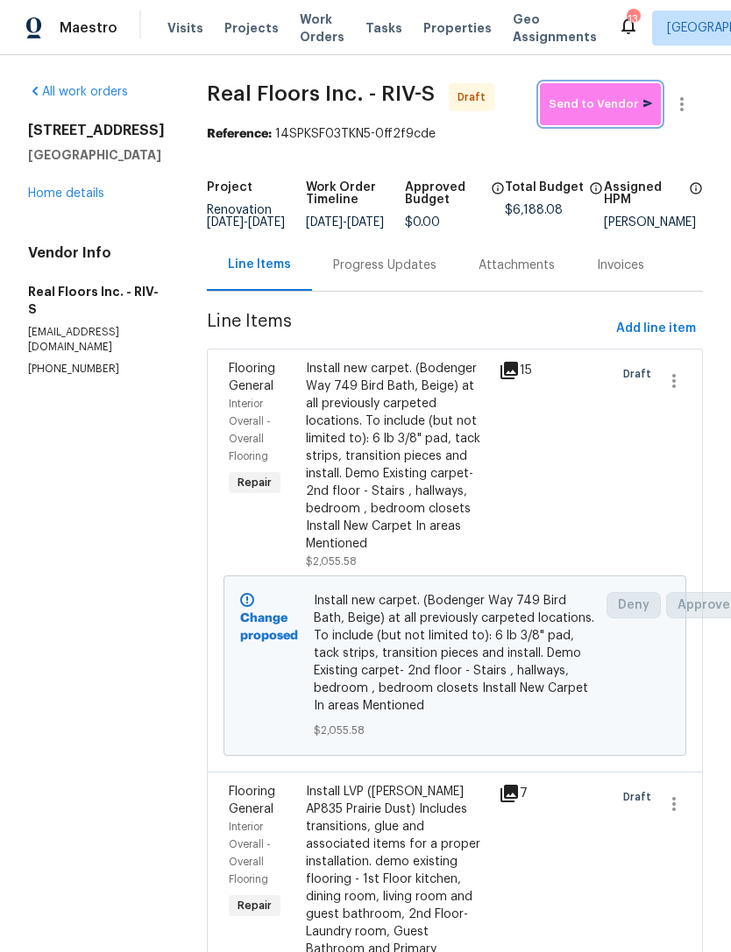
click at [607, 107] on span "Send to Vendor" at bounding box center [599, 105] width 103 height 20
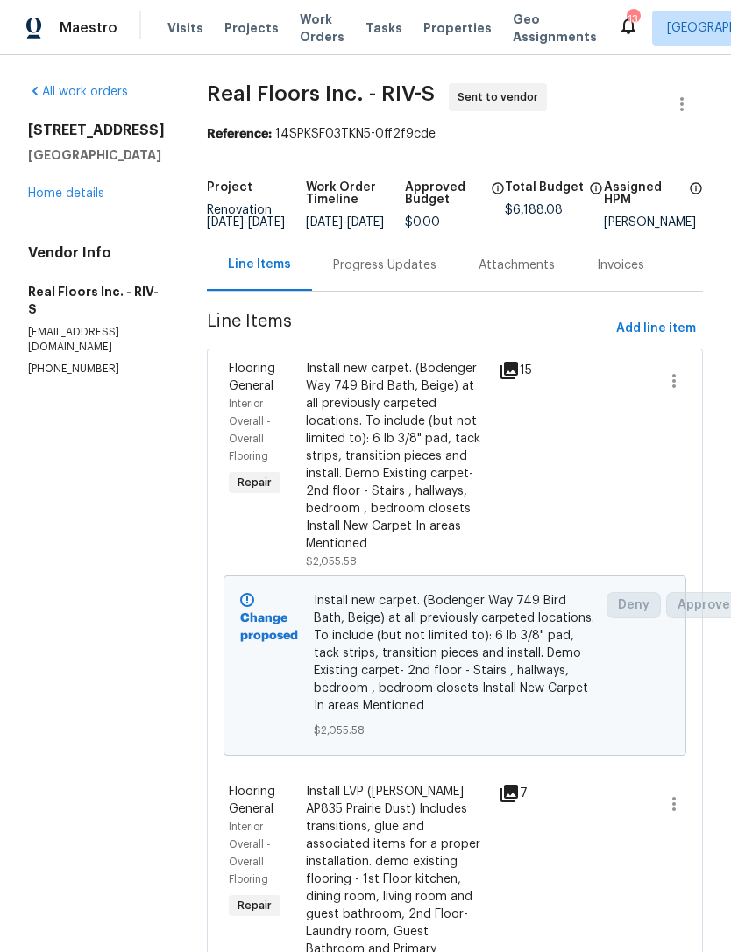
click at [75, 200] on link "Home details" at bounding box center [66, 193] width 76 height 12
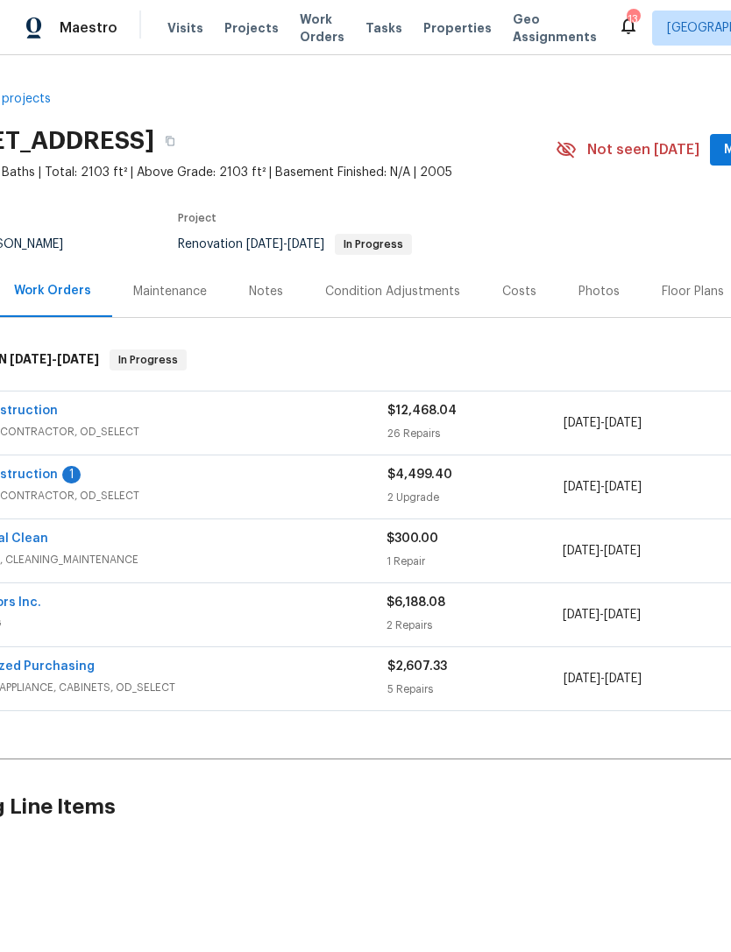
scroll to position [0, 231]
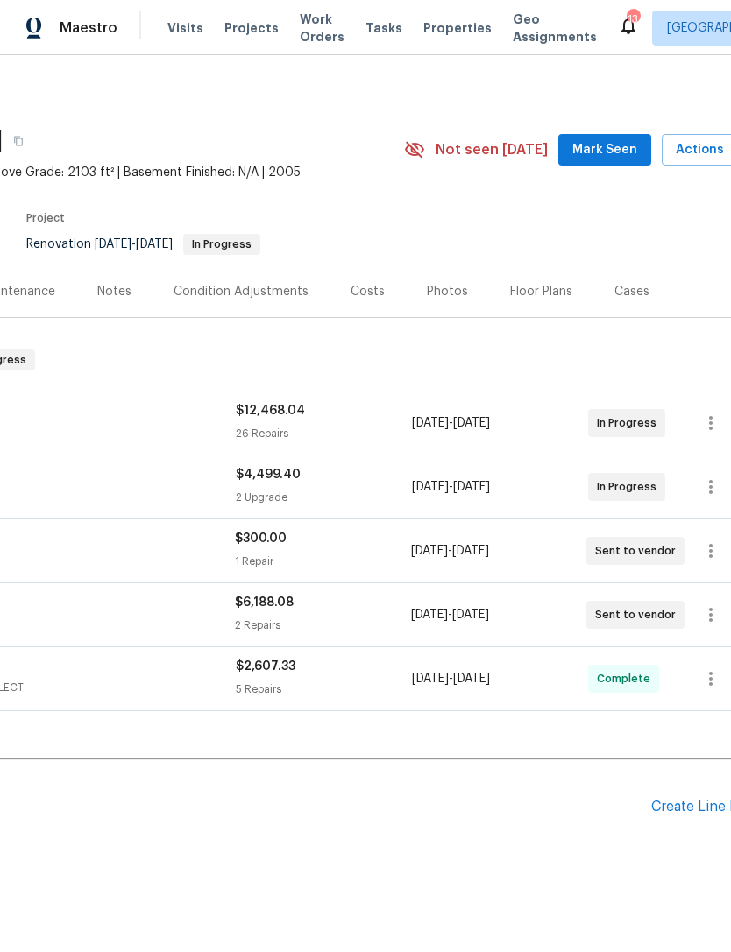
click at [364, 292] on div "Costs" at bounding box center [367, 292] width 34 height 18
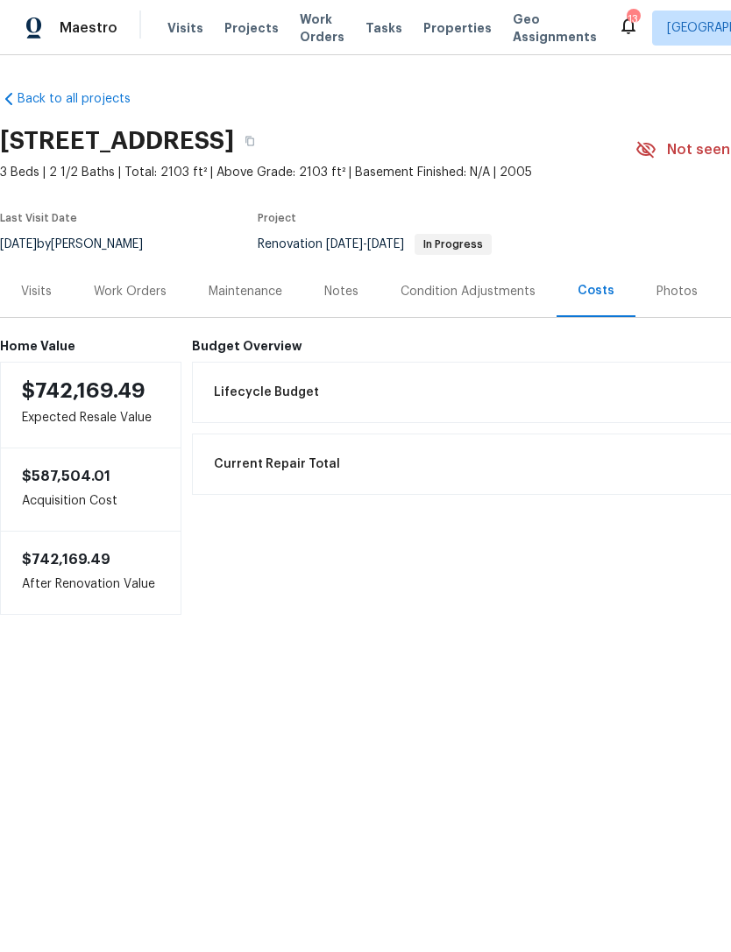
click at [118, 285] on div "Work Orders" at bounding box center [130, 292] width 73 height 18
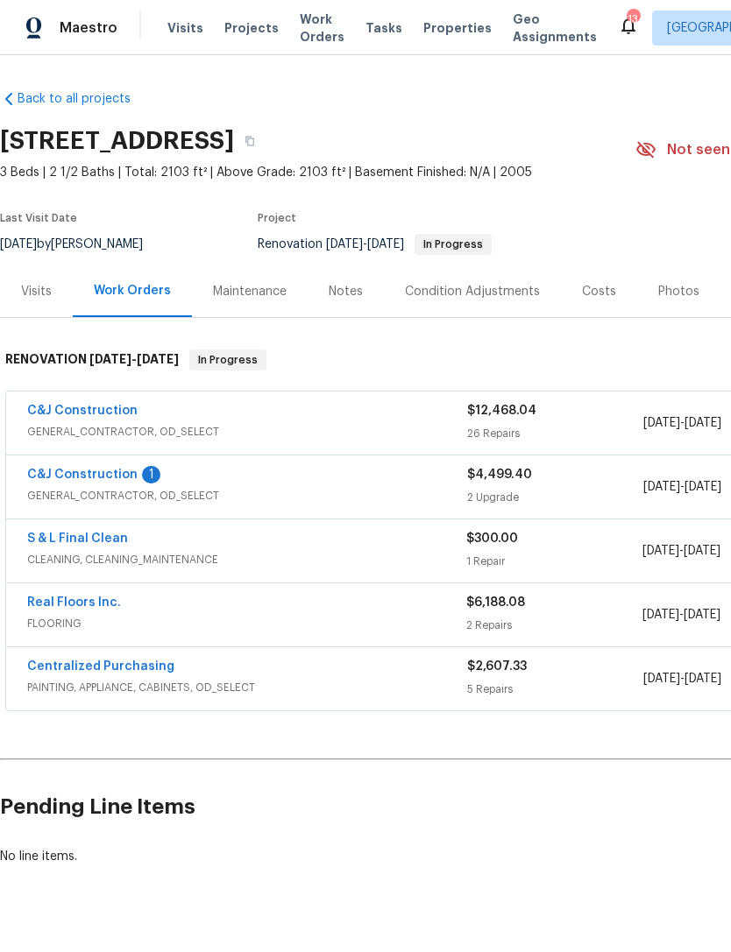
click at [96, 469] on link "C&J Construction" at bounding box center [82, 475] width 110 height 12
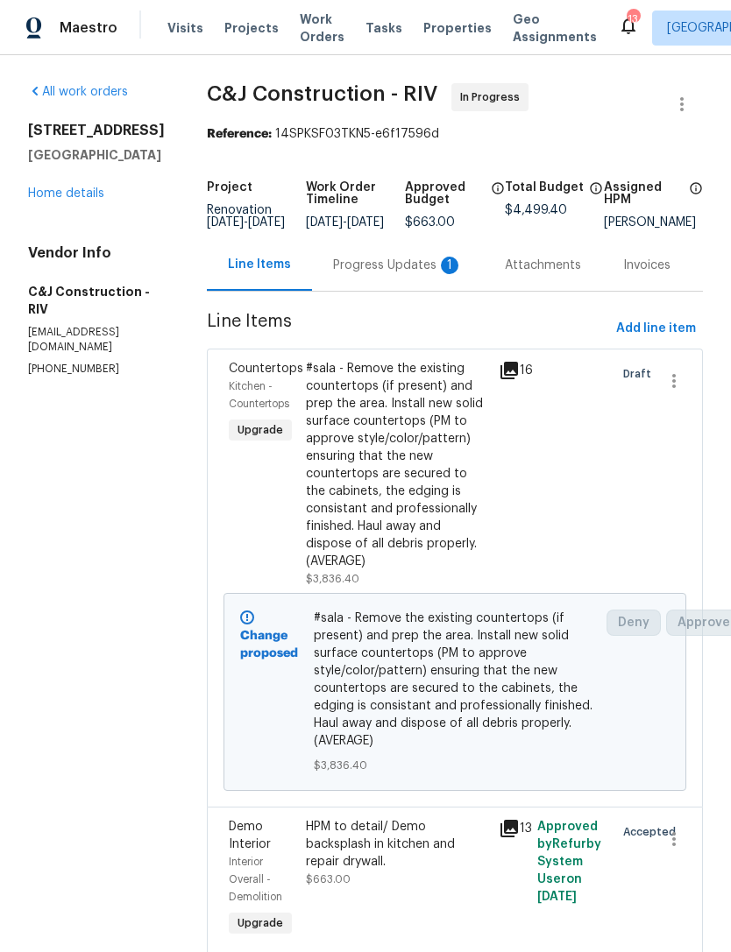
click at [402, 272] on div "Progress Updates 1" at bounding box center [398, 266] width 130 height 18
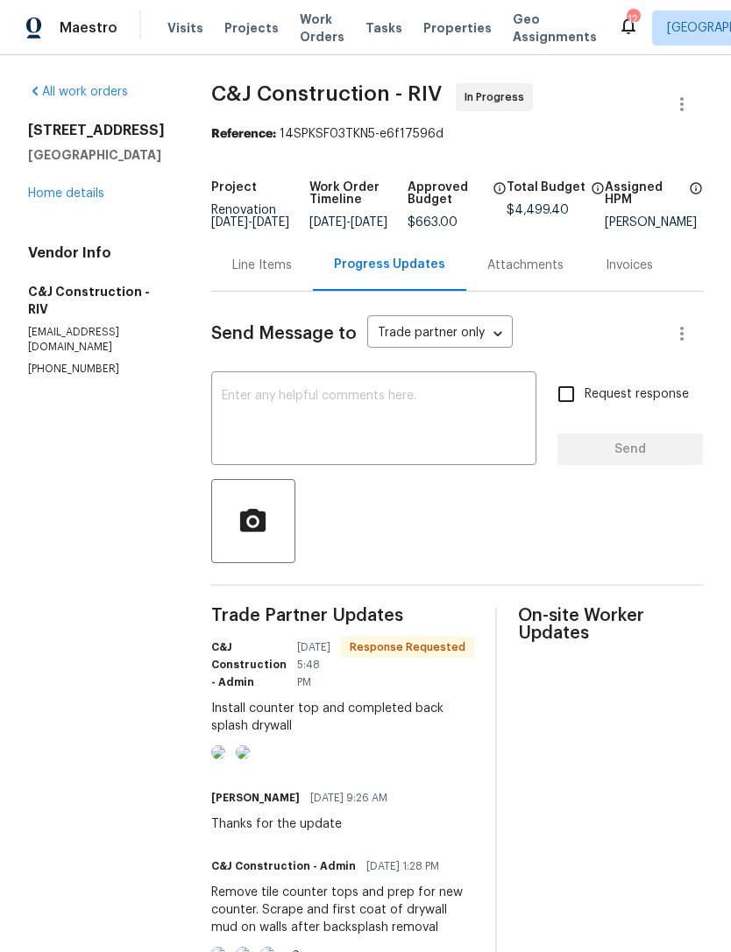
click at [225, 759] on img at bounding box center [218, 752] width 14 height 14
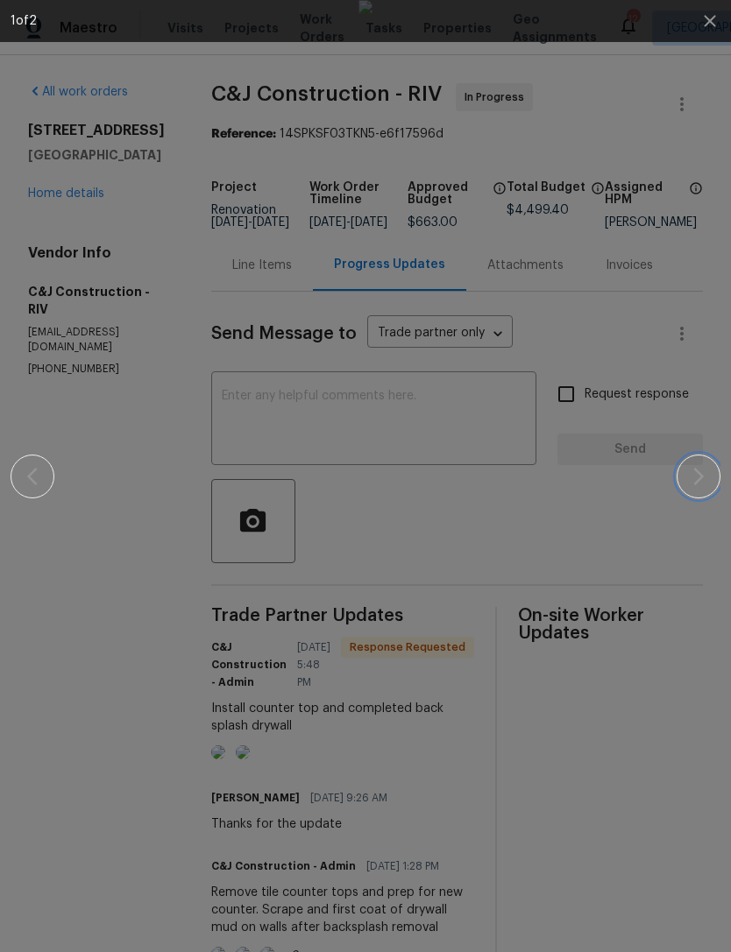
click at [687, 474] on button "button" at bounding box center [698, 477] width 44 height 44
click at [701, 476] on icon "button" at bounding box center [698, 477] width 11 height 18
click at [703, 473] on icon "button" at bounding box center [698, 476] width 21 height 21
click at [709, 13] on icon "button" at bounding box center [709, 21] width 21 height 21
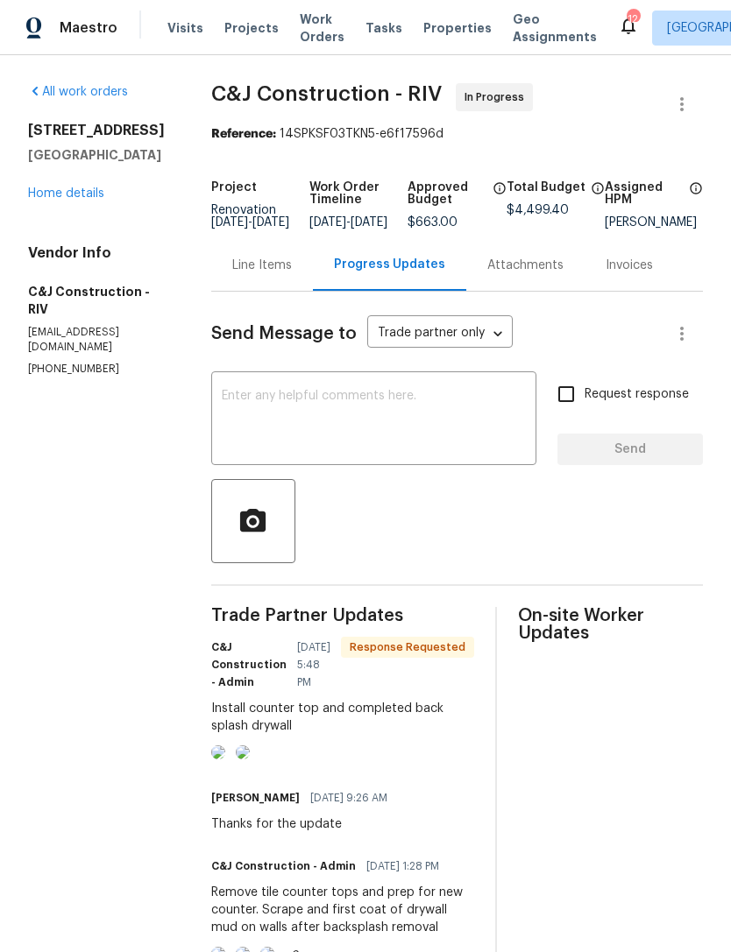
click at [66, 193] on link "Home details" at bounding box center [66, 193] width 76 height 12
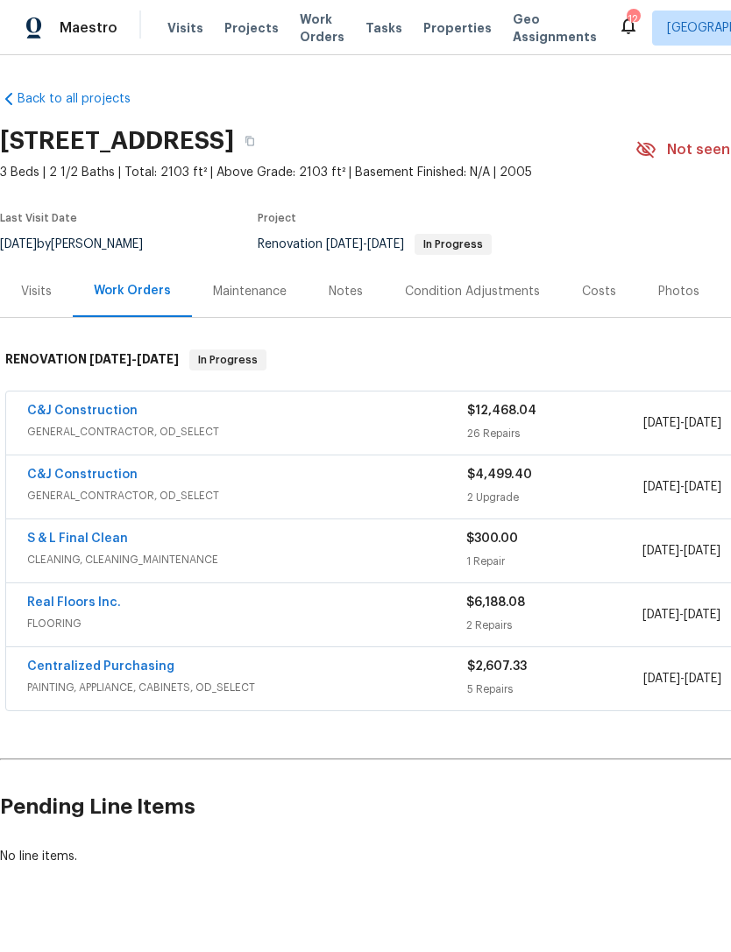
click at [586, 285] on div "Costs" at bounding box center [599, 292] width 34 height 18
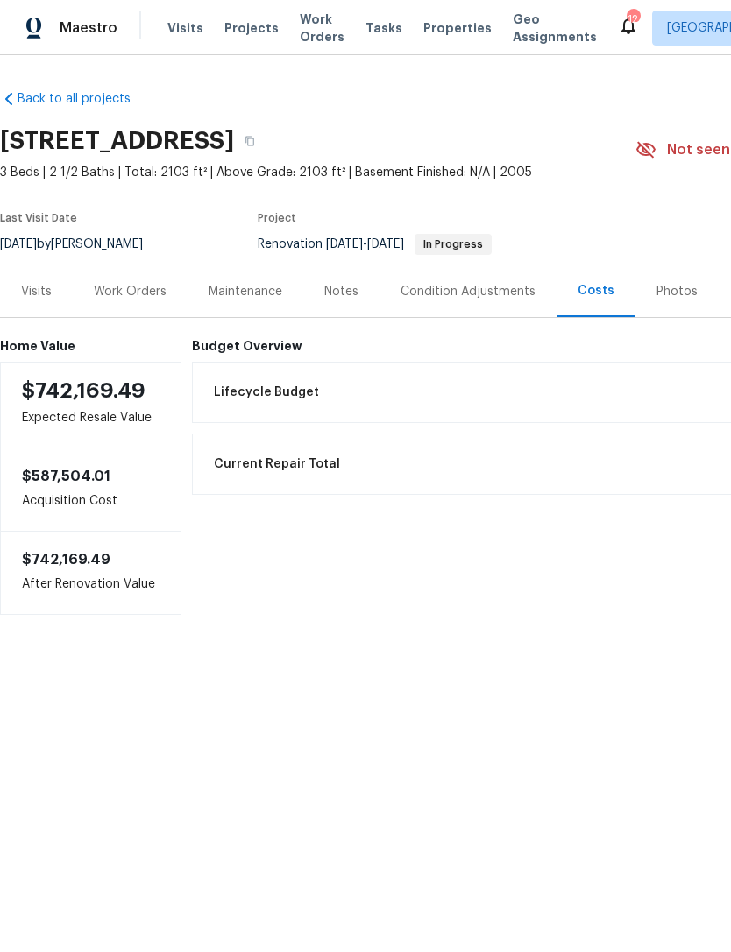
click at [40, 104] on link "Back to all projects" at bounding box center [84, 99] width 168 height 18
